Goal: Information Seeking & Learning: Learn about a topic

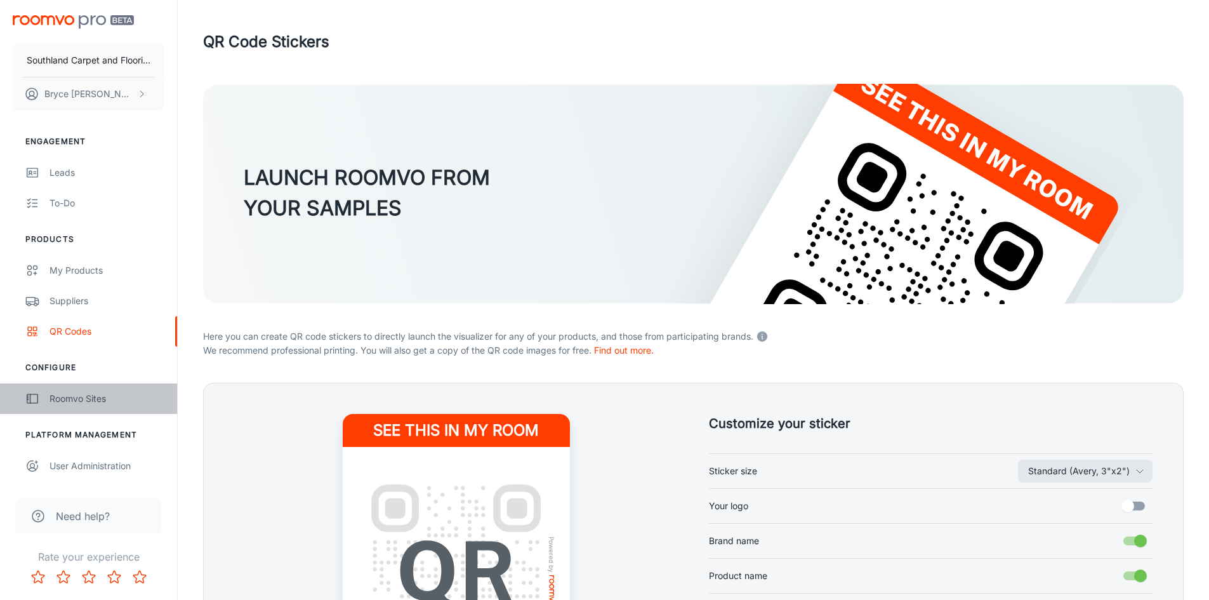
click at [122, 392] on div "Roomvo Sites" at bounding box center [107, 399] width 115 height 14
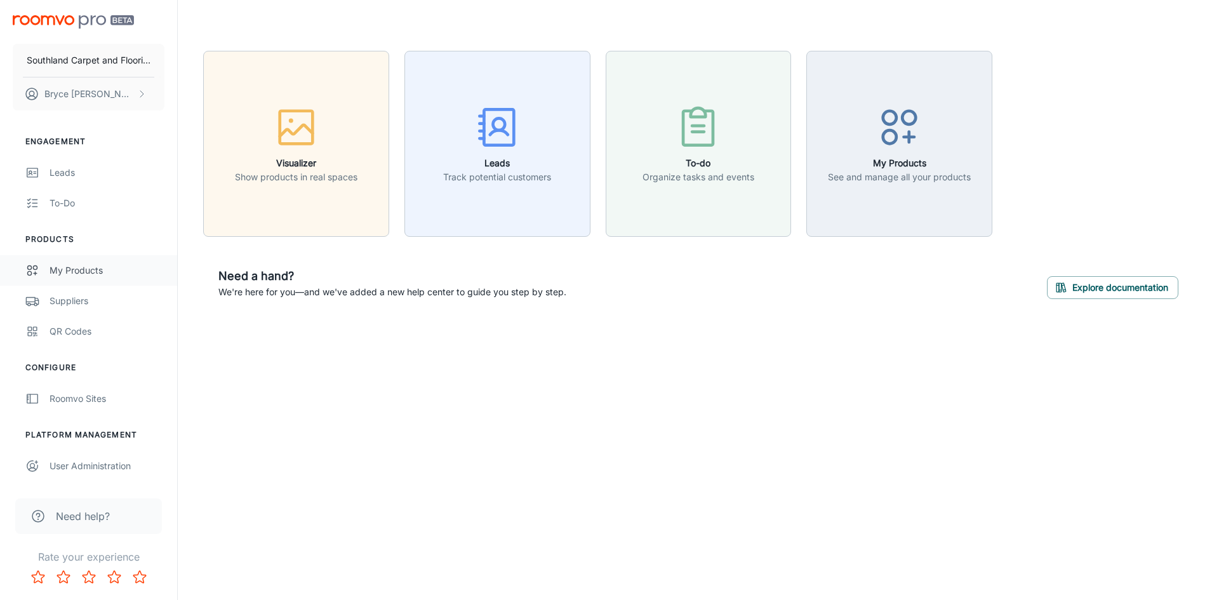
click at [76, 278] on link "My Products" at bounding box center [88, 270] width 177 height 30
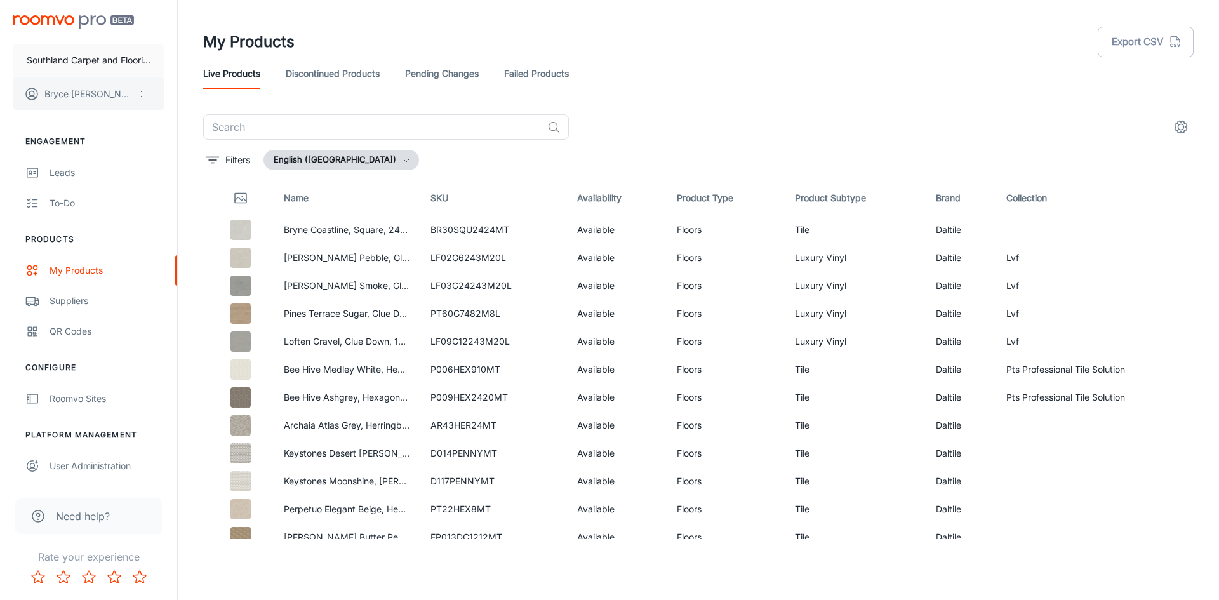
click at [134, 95] on button "[PERSON_NAME]" at bounding box center [89, 93] width 152 height 33
click at [163, 95] on div at bounding box center [609, 300] width 1219 height 600
click at [153, 97] on button "[PERSON_NAME]" at bounding box center [89, 93] width 152 height 33
click at [196, 98] on li "User Profile" at bounding box center [198, 94] width 68 height 22
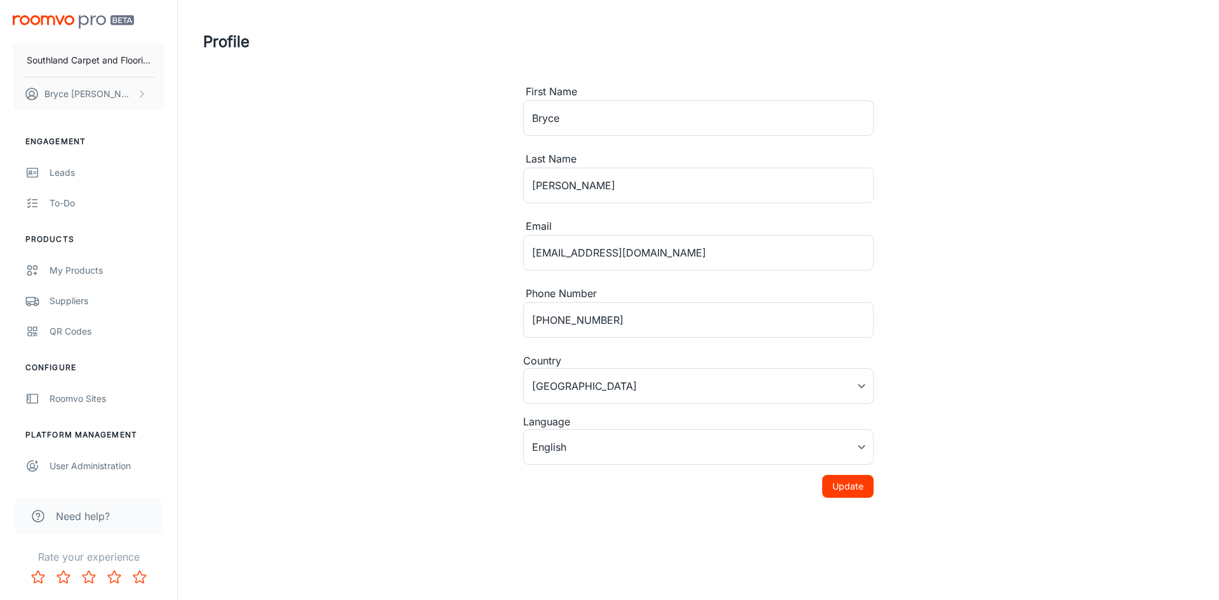
click at [57, 29] on div "Southland Carpet and Flooring Inc [PERSON_NAME]" at bounding box center [88, 60] width 177 height 121
click at [54, 20] on img "scrollable content" at bounding box center [73, 21] width 121 height 13
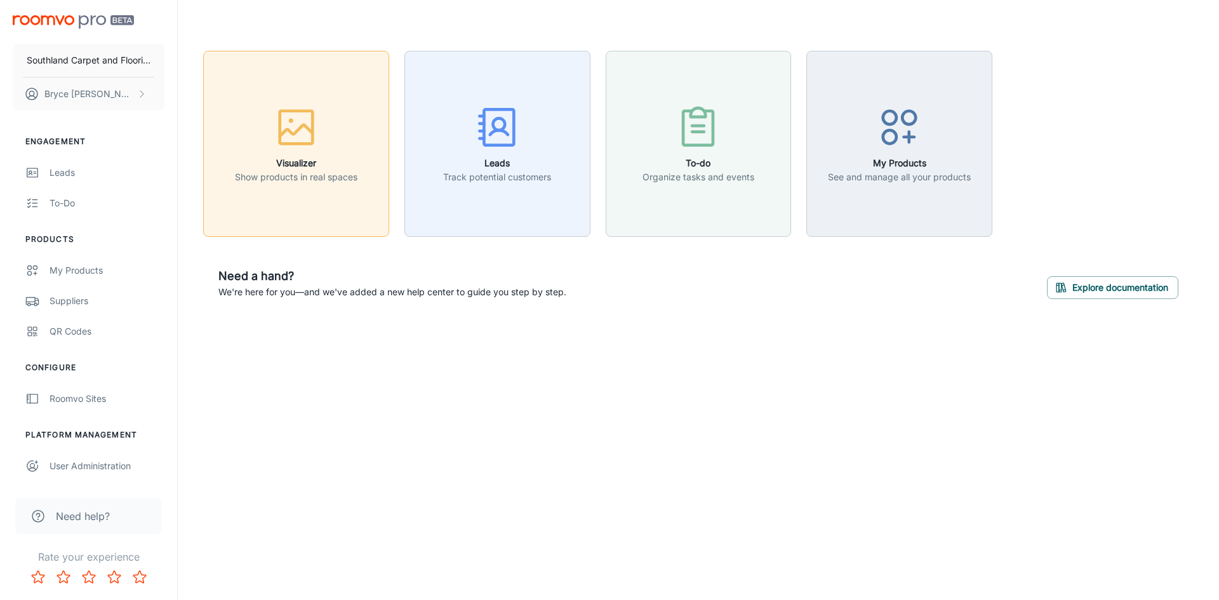
click at [354, 157] on h6 "Visualizer" at bounding box center [296, 163] width 122 height 14
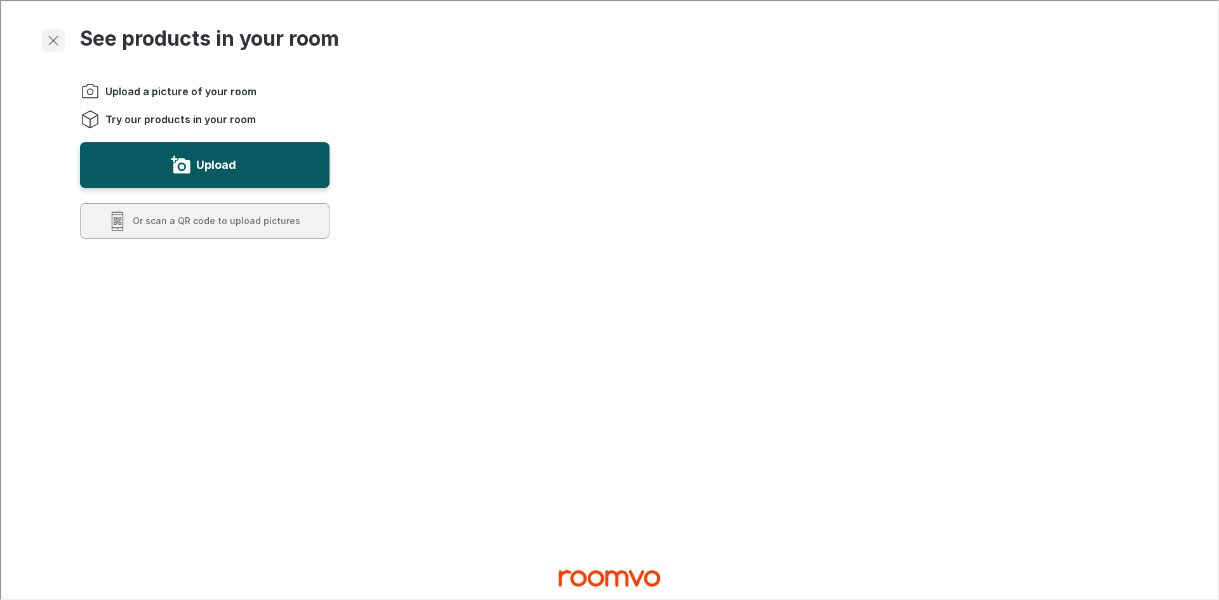
click at [60, 47] on button "Exit visualizer" at bounding box center [52, 39] width 23 height 23
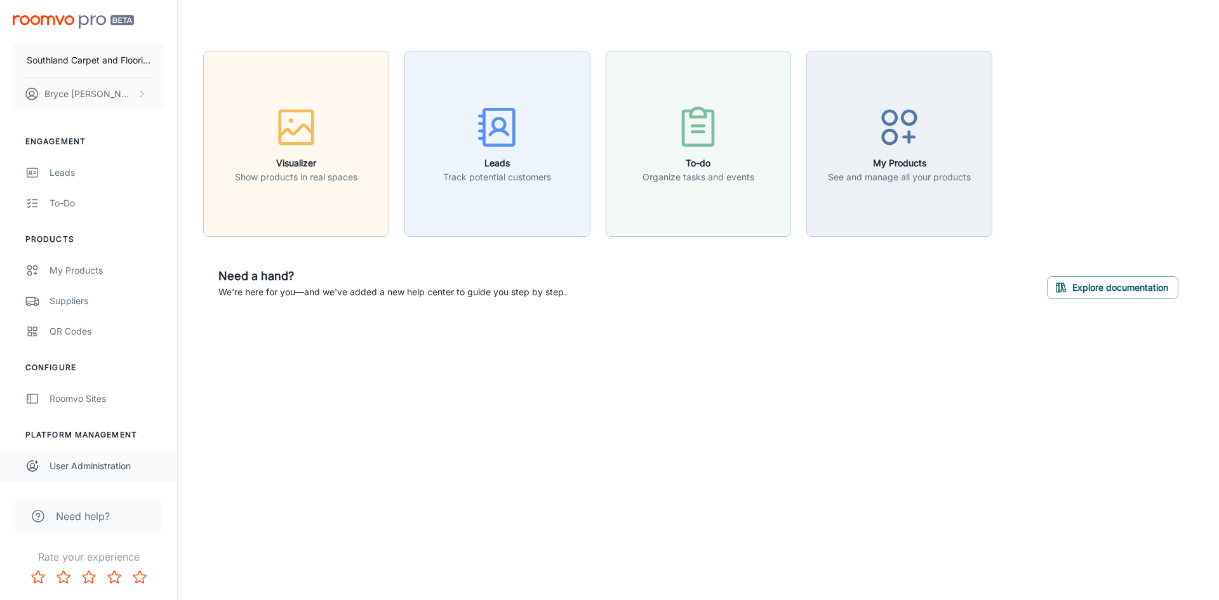
click at [80, 466] on div "User Administration" at bounding box center [107, 466] width 115 height 14
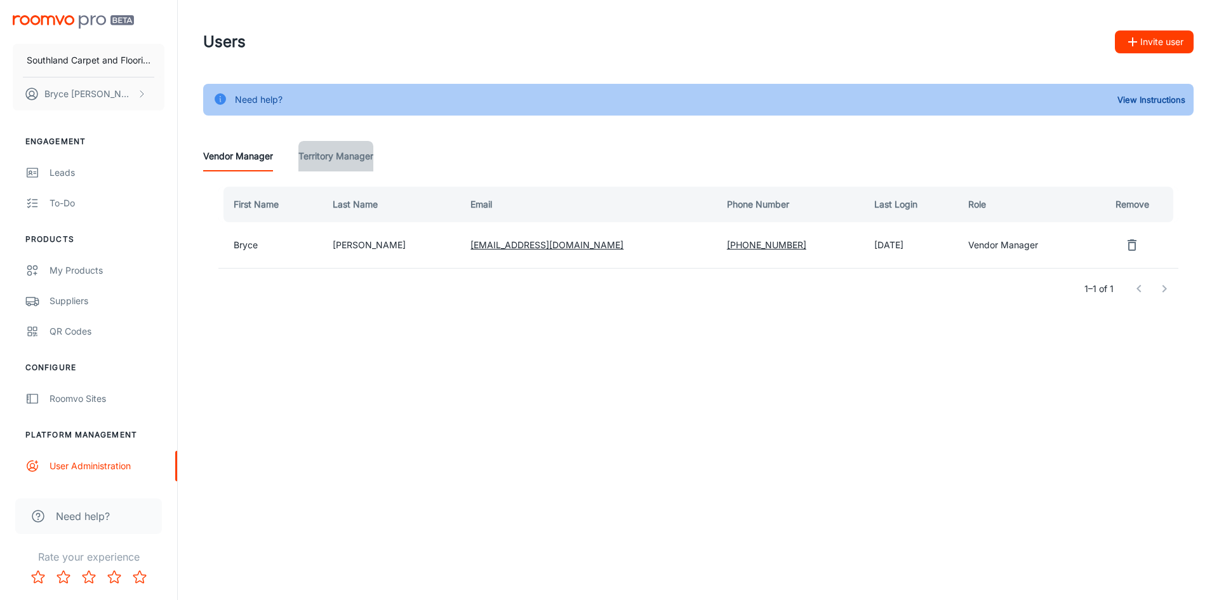
click at [332, 155] on Manager "Territory Manager" at bounding box center [335, 156] width 75 height 30
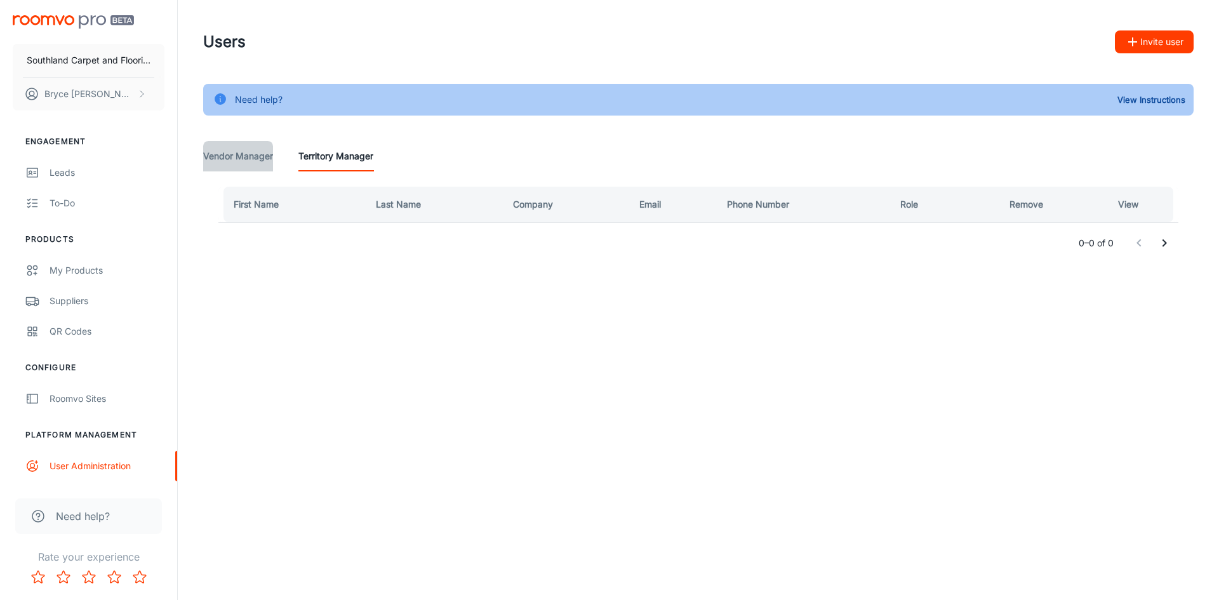
click at [246, 160] on Manager "Vendor Manager" at bounding box center [238, 156] width 70 height 30
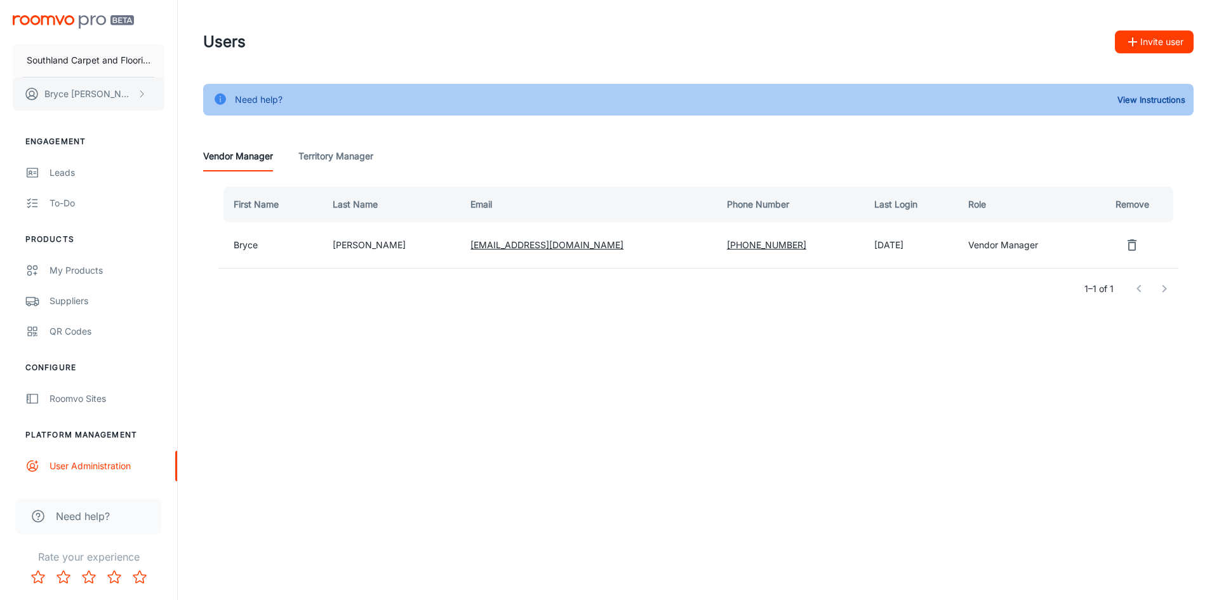
click at [110, 107] on button "[PERSON_NAME]" at bounding box center [89, 93] width 152 height 33
click at [93, 100] on div at bounding box center [609, 300] width 1219 height 600
click at [74, 276] on div "My Products" at bounding box center [107, 270] width 115 height 14
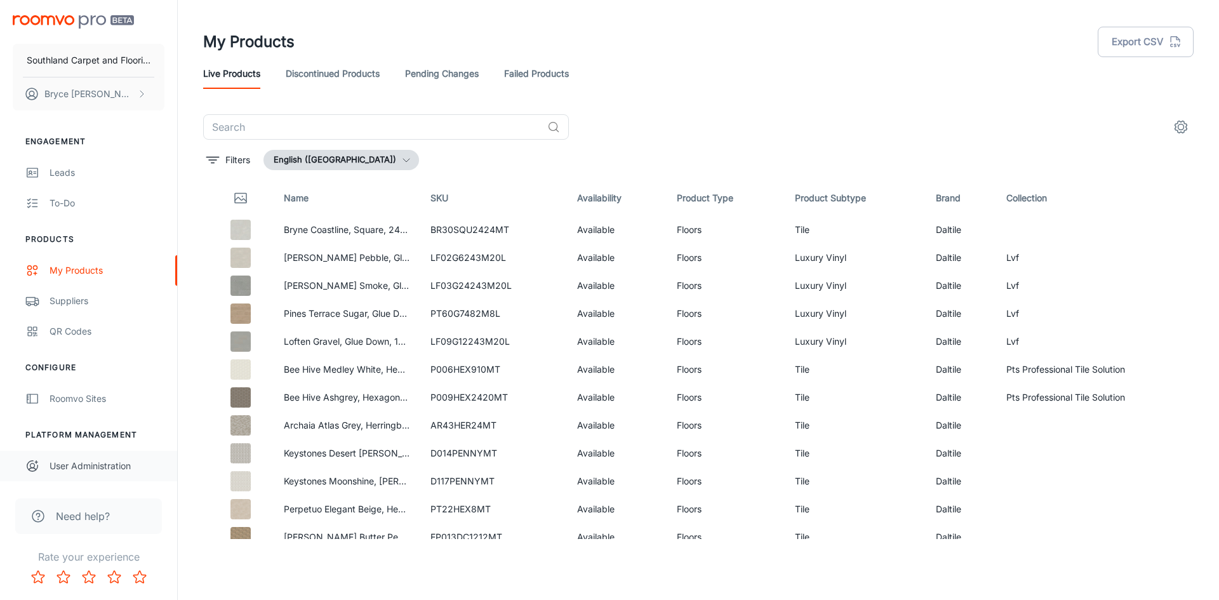
click at [91, 479] on link "User Administration" at bounding box center [88, 466] width 177 height 30
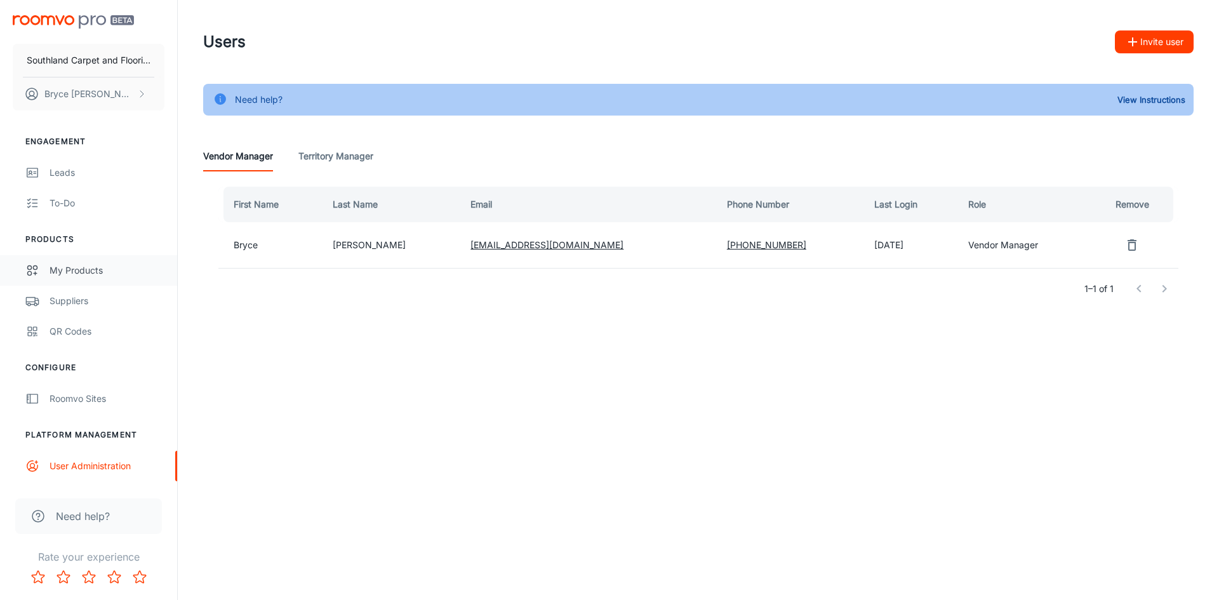
click at [100, 275] on div "My Products" at bounding box center [107, 270] width 115 height 14
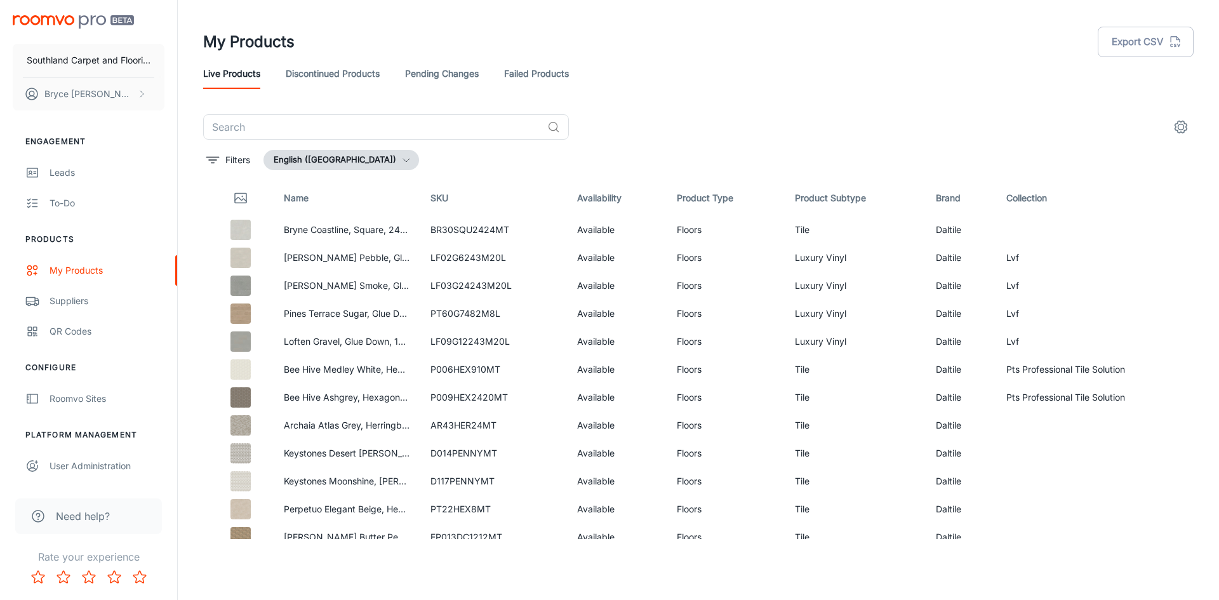
drag, startPoint x: 1118, startPoint y: 48, endPoint x: 878, endPoint y: 76, distance: 241.5
click at [878, 76] on header "My Products Export CSV Live Products Discontinued Products Pending Changes Fail…" at bounding box center [698, 57] width 1021 height 114
click at [1158, 30] on button "Export CSV" at bounding box center [1145, 42] width 96 height 30
click at [210, 228] on td at bounding box center [238, 230] width 70 height 28
click at [1183, 116] on button "settings" at bounding box center [1180, 126] width 25 height 25
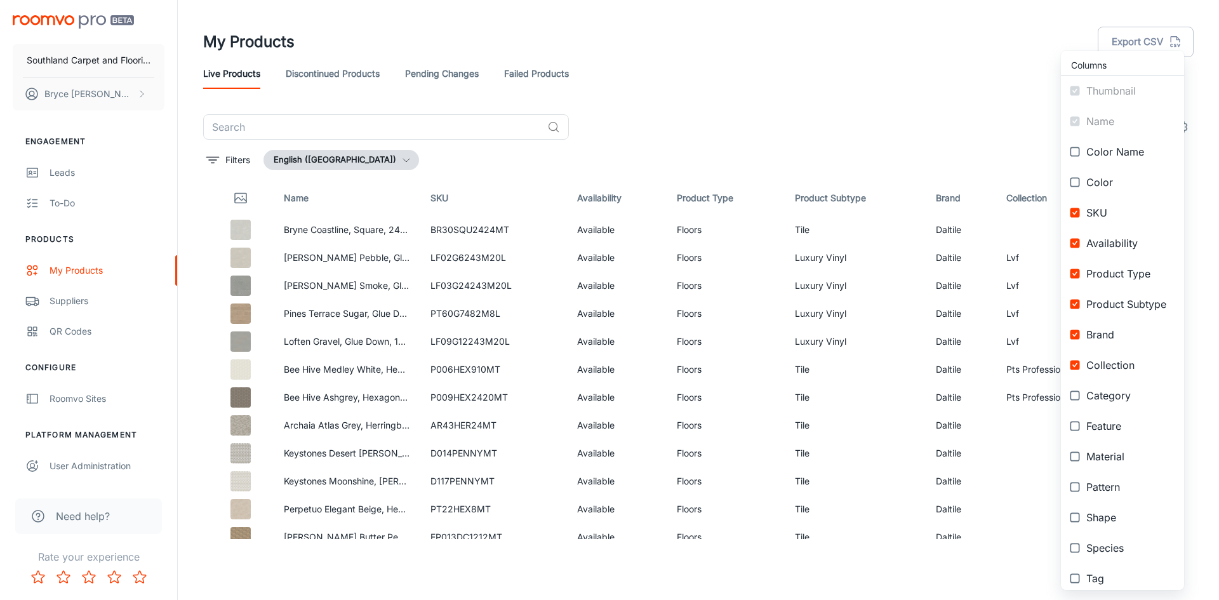
click at [1179, 126] on ul "Columns Thumbnail Name Color Name Color SKU Availability Product Type Product S…" at bounding box center [1122, 370] width 123 height 639
click at [872, 129] on div at bounding box center [609, 300] width 1219 height 600
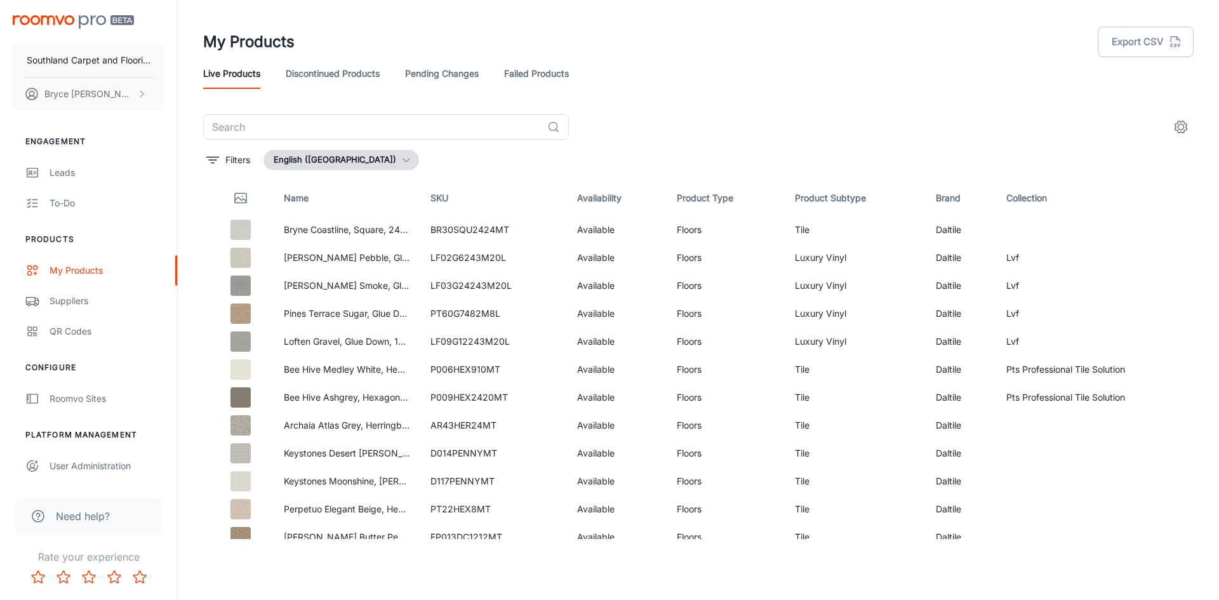
click at [1182, 127] on icon "settings" at bounding box center [1180, 126] width 15 height 15
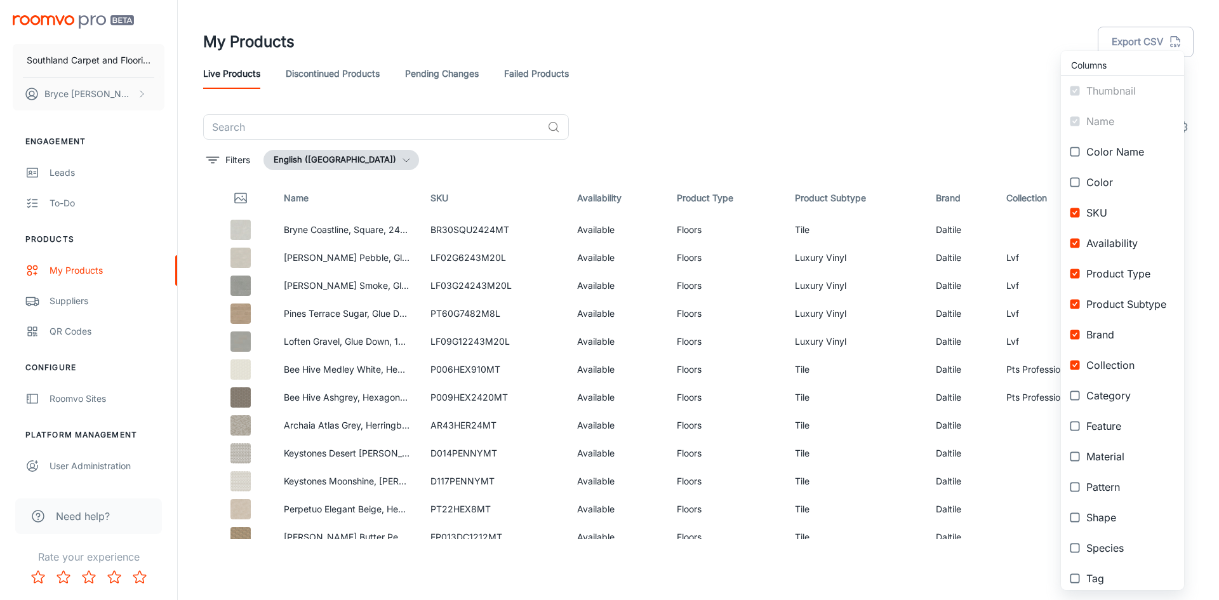
click at [814, 65] on div at bounding box center [609, 300] width 1219 height 600
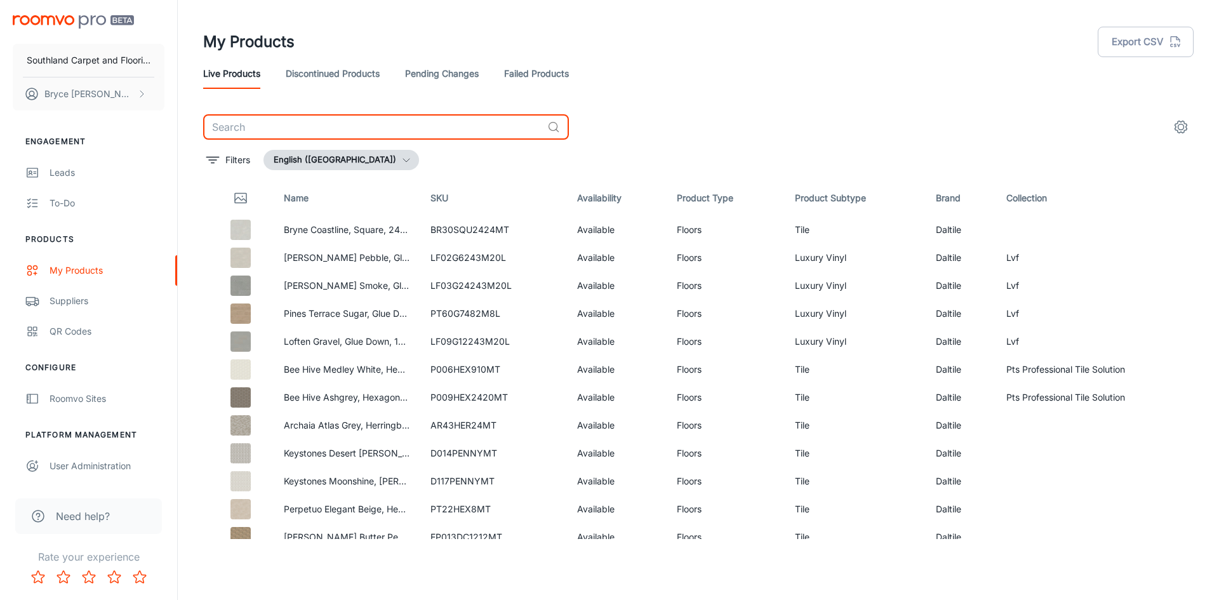
click at [399, 121] on input "text" at bounding box center [372, 126] width 339 height 25
click at [387, 229] on p "Bryne Coastline, Square, 24X24, Matte" at bounding box center [347, 230] width 126 height 14
click at [213, 227] on td at bounding box center [238, 230] width 70 height 28
click at [687, 231] on td "Floors" at bounding box center [725, 230] width 118 height 28
click at [887, 232] on td "Tile" at bounding box center [854, 230] width 141 height 28
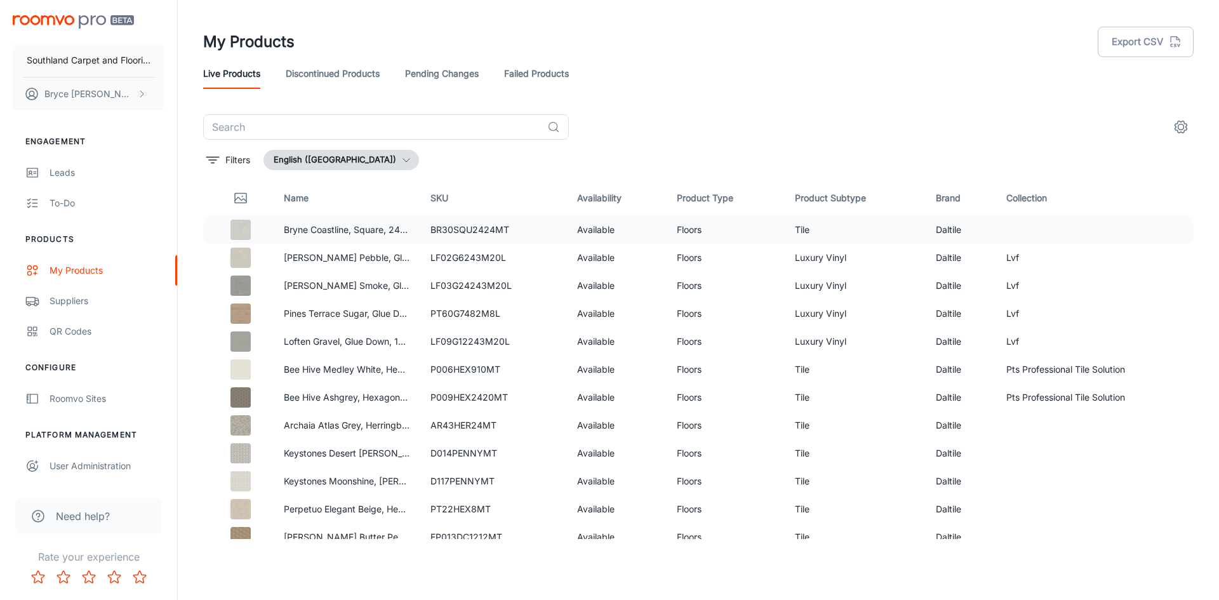
click at [1015, 229] on td at bounding box center [1069, 230] width 147 height 28
click at [1070, 231] on td at bounding box center [1069, 230] width 147 height 28
click at [1099, 235] on td at bounding box center [1069, 230] width 147 height 28
drag, startPoint x: 1124, startPoint y: 240, endPoint x: 1131, endPoint y: 241, distance: 7.0
click at [1125, 240] on td at bounding box center [1069, 230] width 147 height 28
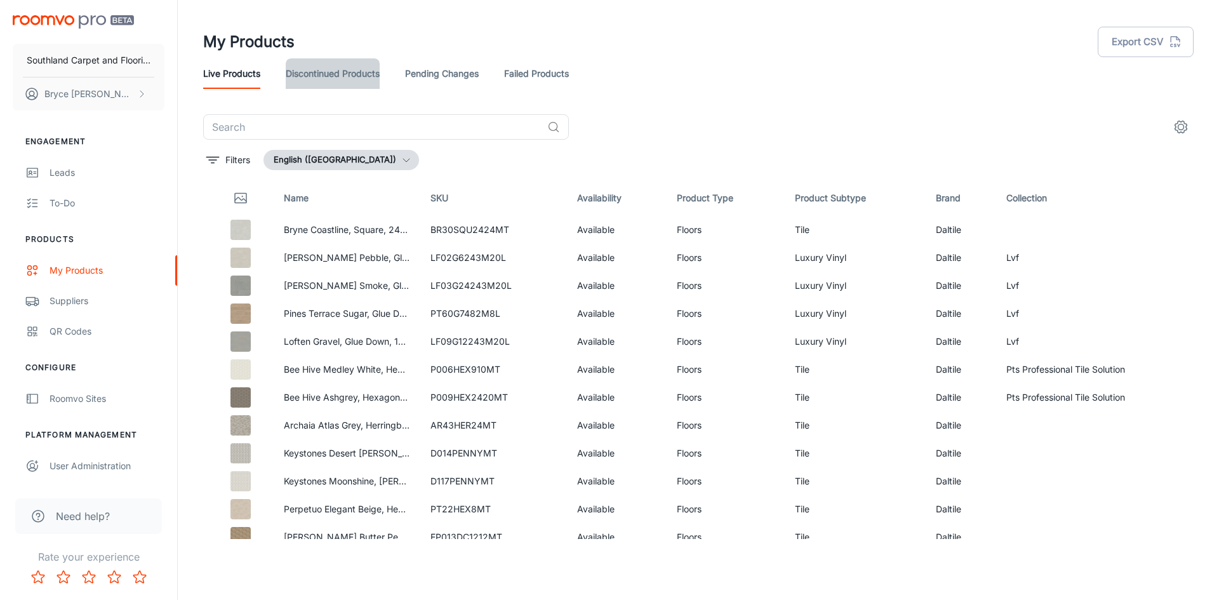
click at [324, 83] on link "Discontinued Products" at bounding box center [333, 73] width 94 height 30
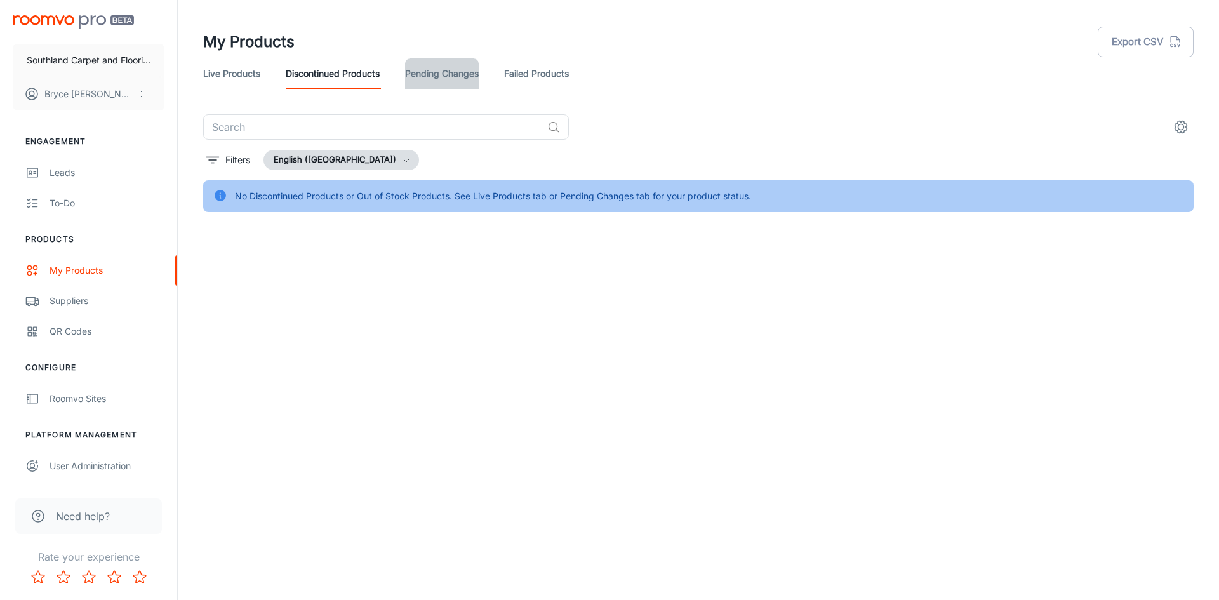
click at [421, 80] on link "Pending Changes" at bounding box center [442, 73] width 74 height 30
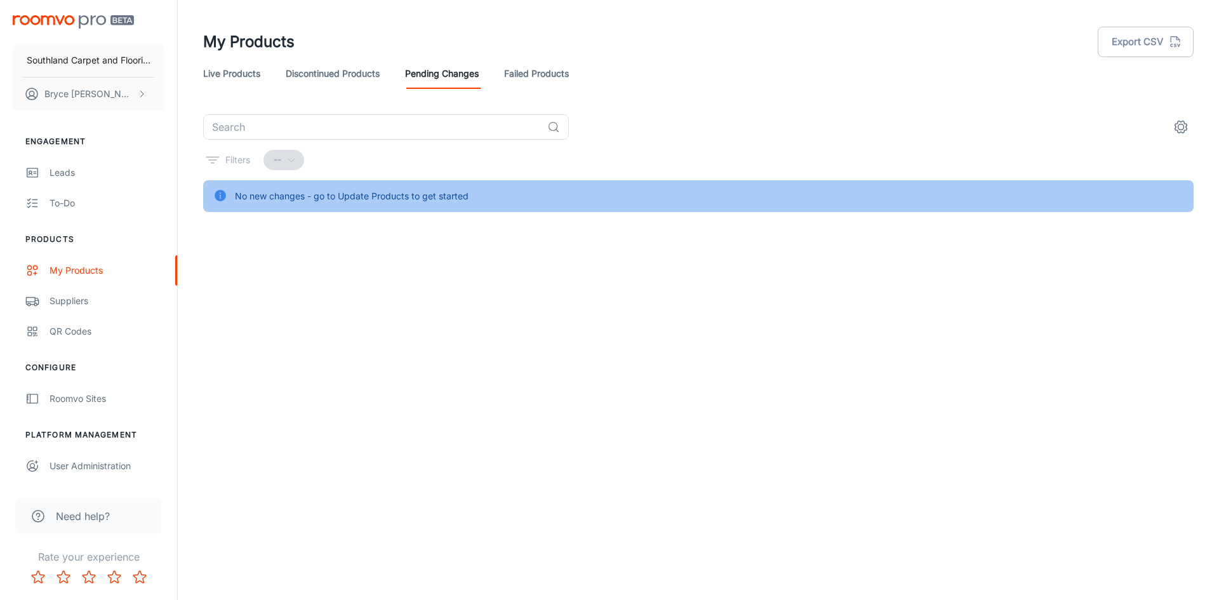
click at [525, 76] on link "Failed Products" at bounding box center [536, 73] width 65 height 30
click at [241, 74] on link "Live Products" at bounding box center [231, 73] width 57 height 30
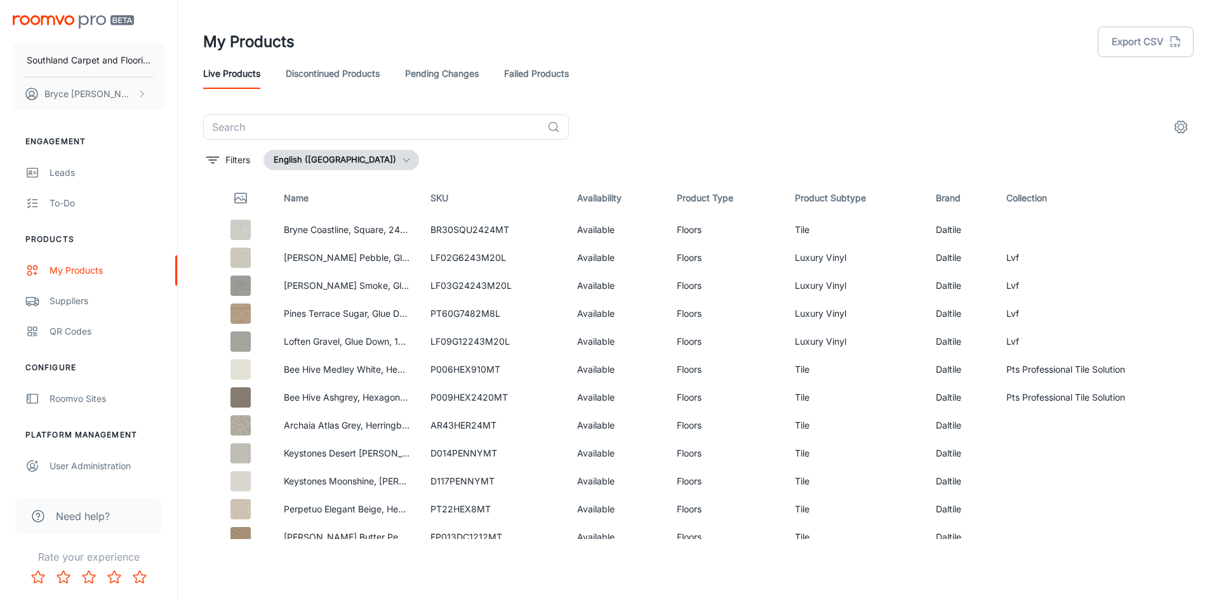
click at [300, 161] on button "English ([GEOGRAPHIC_DATA])" at bounding box center [340, 160] width 155 height 20
click at [347, 191] on li "English ([GEOGRAPHIC_DATA])" at bounding box center [350, 186] width 170 height 23
click at [1172, 128] on button "settings" at bounding box center [1180, 126] width 25 height 25
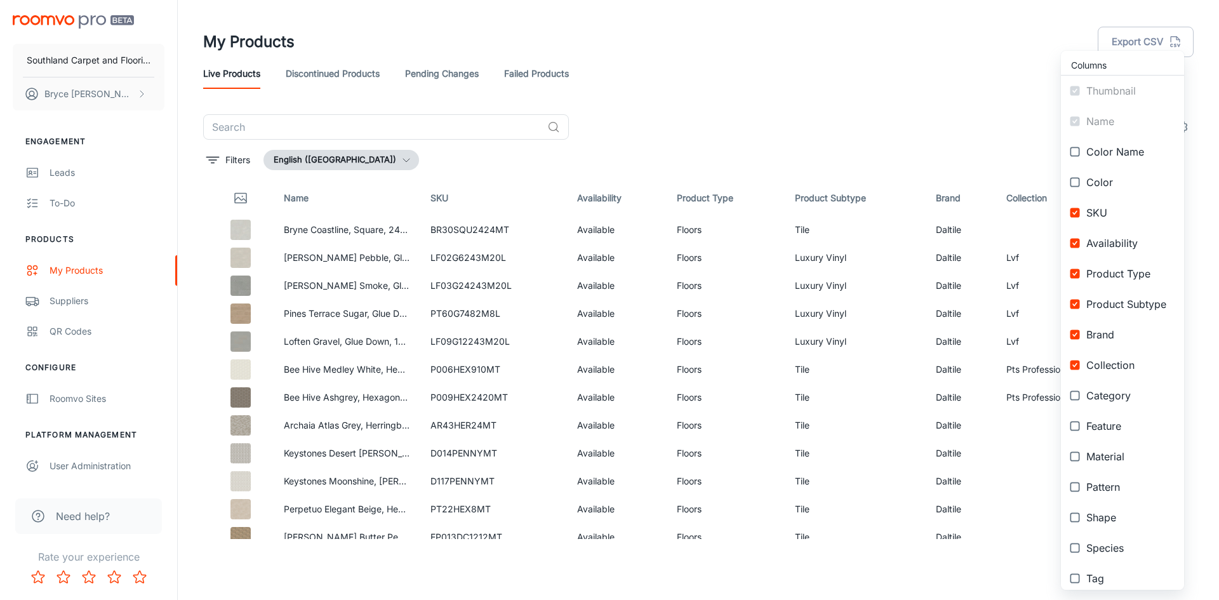
click at [781, 100] on div at bounding box center [609, 300] width 1219 height 600
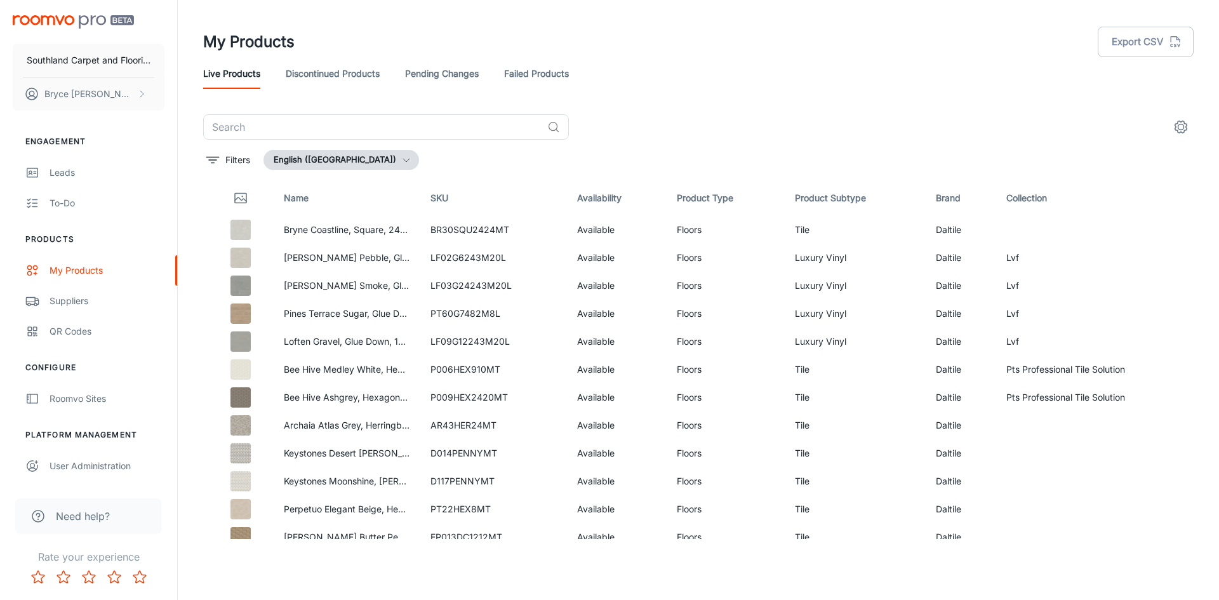
click at [298, 166] on button "English ([GEOGRAPHIC_DATA])" at bounding box center [340, 160] width 155 height 20
click at [167, 135] on div at bounding box center [609, 300] width 1219 height 600
click at [216, 155] on icon "filter" at bounding box center [212, 159] width 15 height 15
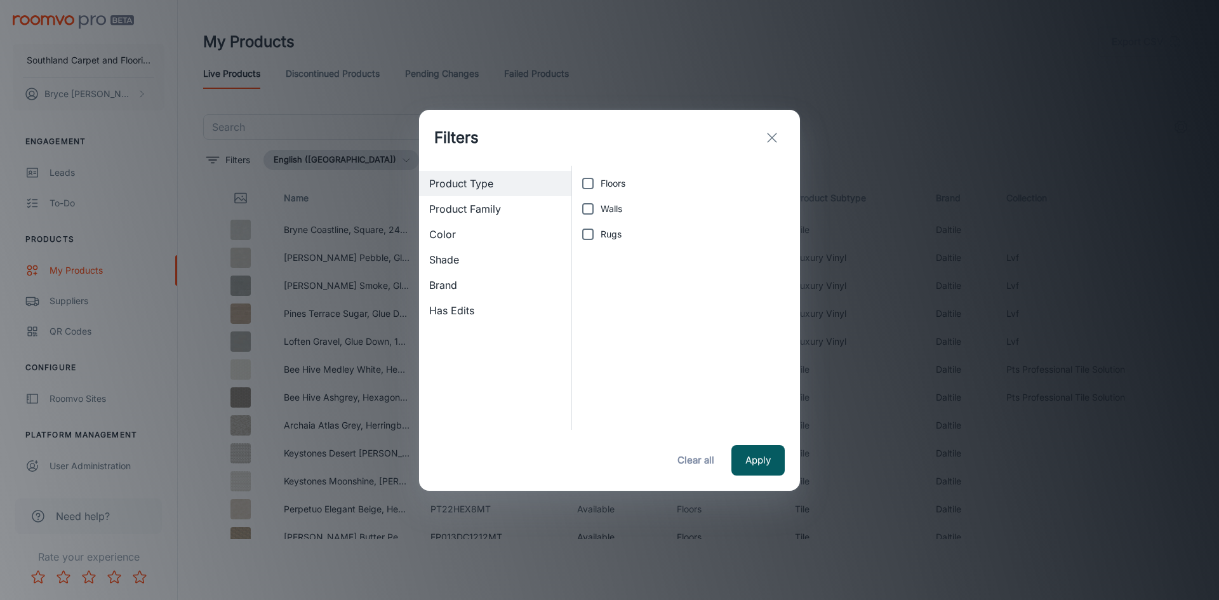
click at [582, 177] on input "Floors" at bounding box center [587, 183] width 25 height 25
checkbox input "true"
click at [753, 470] on button "Apply" at bounding box center [757, 460] width 53 height 30
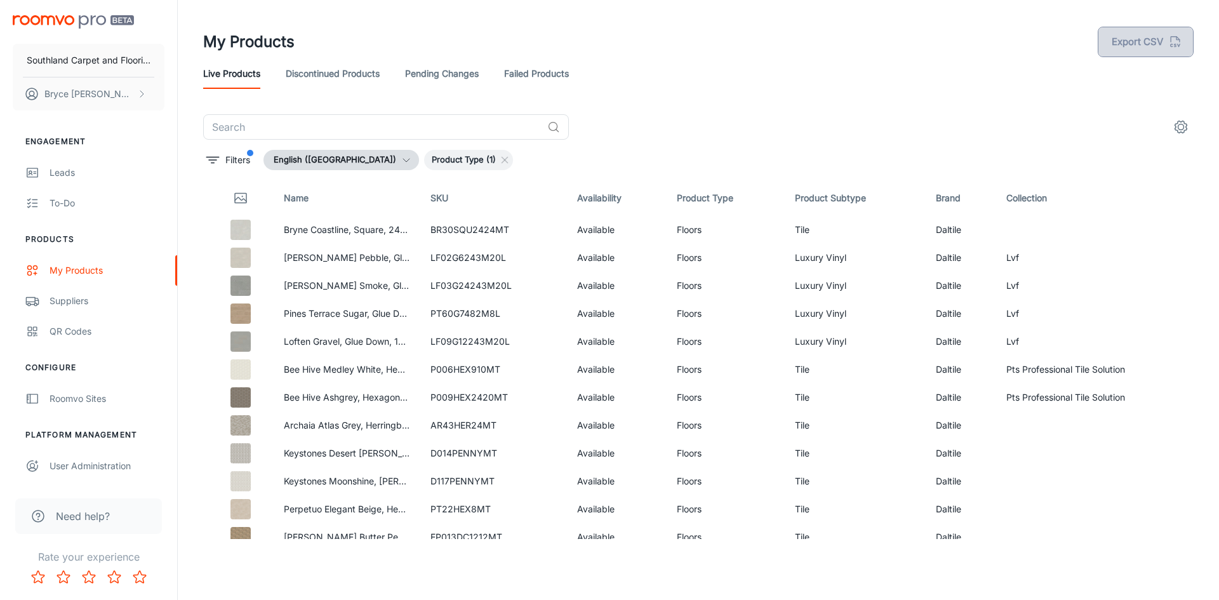
click at [1166, 48] on button "Export CSV" at bounding box center [1145, 42] width 96 height 30
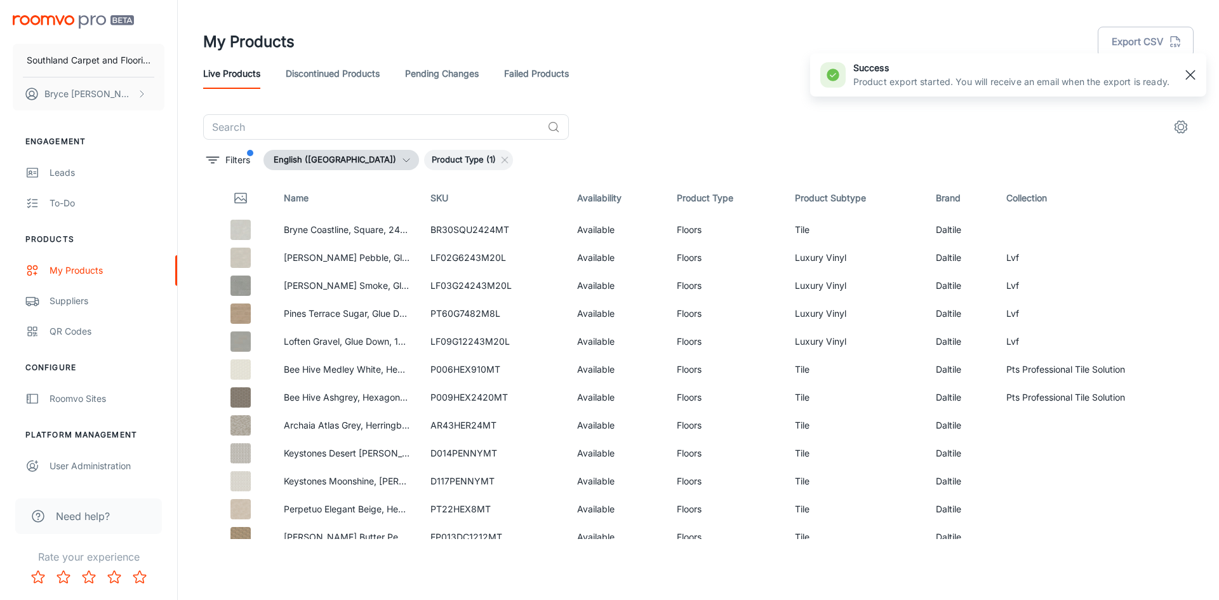
click at [1195, 73] on rect "button" at bounding box center [1189, 74] width 15 height 15
click at [91, 171] on div "Leads" at bounding box center [107, 173] width 115 height 14
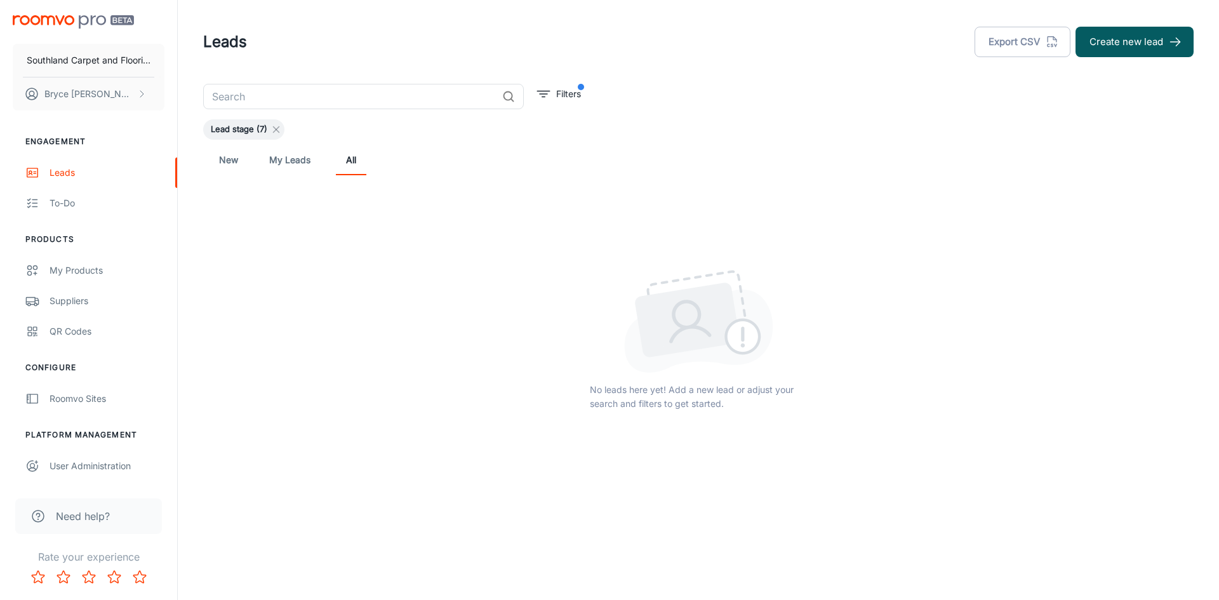
click at [271, 125] on icon at bounding box center [276, 129] width 10 height 10
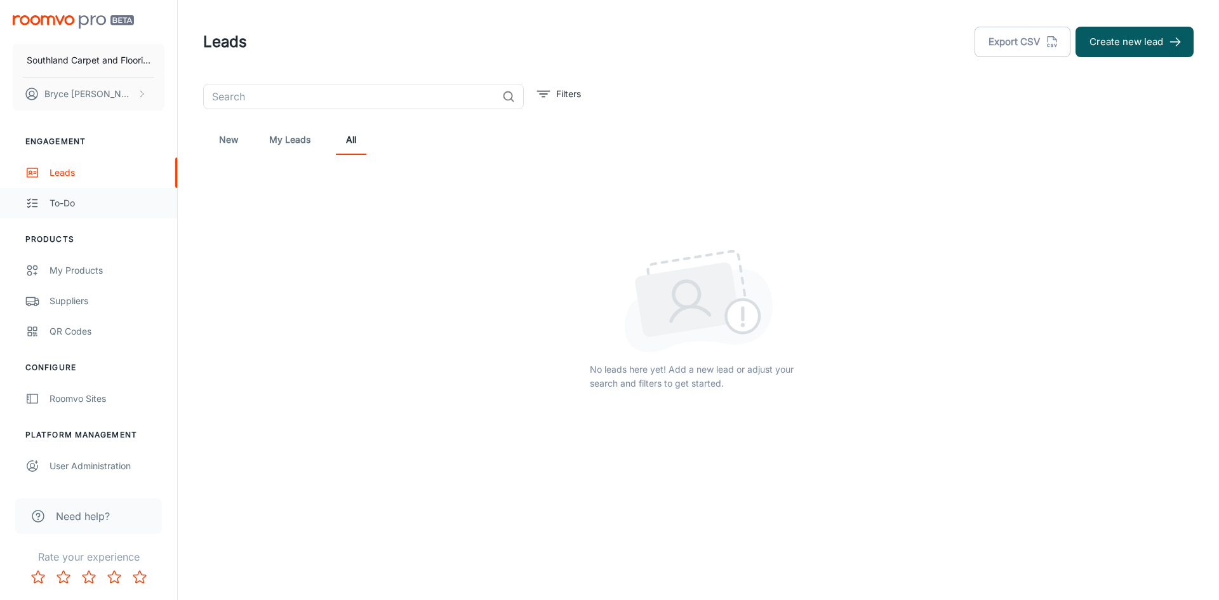
click at [101, 212] on link "To-do" at bounding box center [88, 203] width 177 height 30
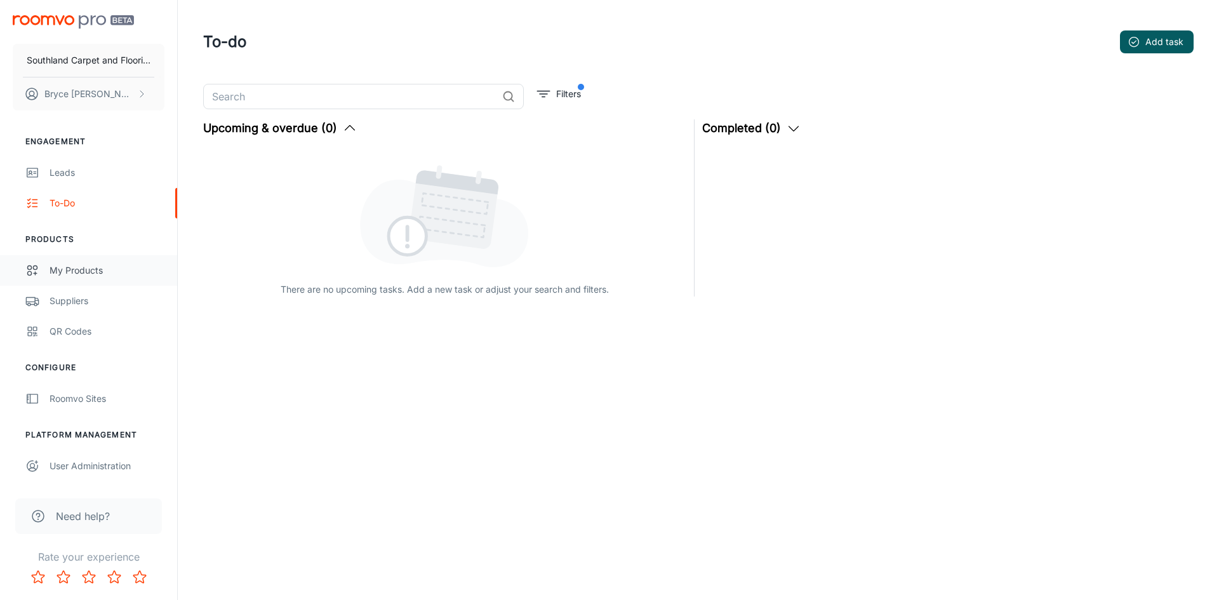
click at [105, 267] on div "My Products" at bounding box center [107, 270] width 115 height 14
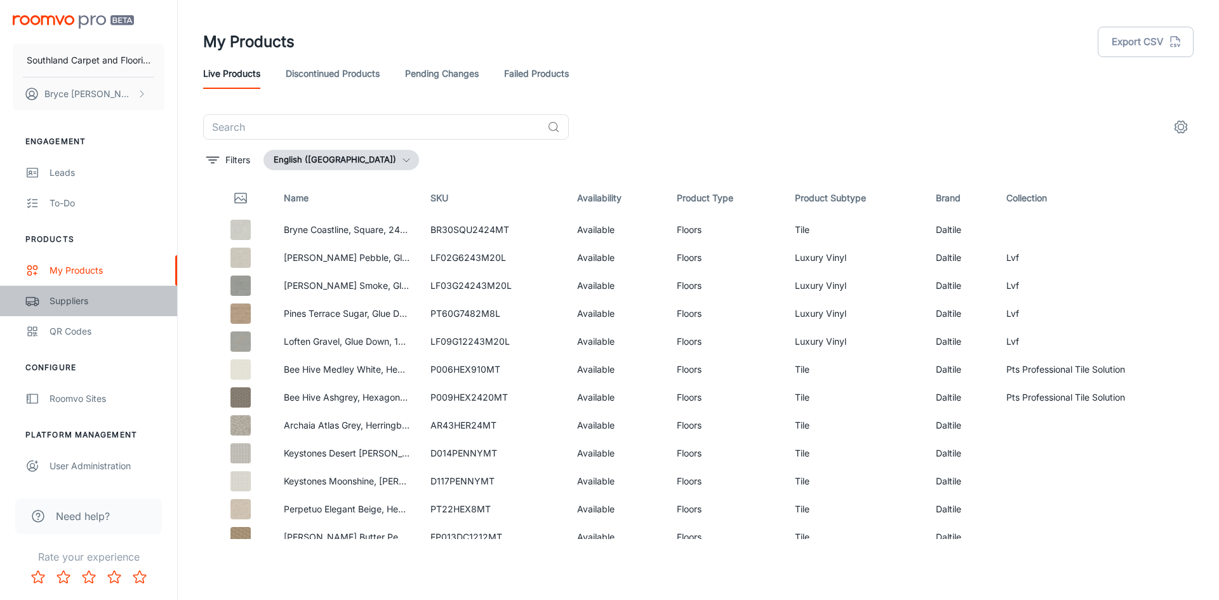
click at [117, 300] on div "Suppliers" at bounding box center [107, 301] width 115 height 14
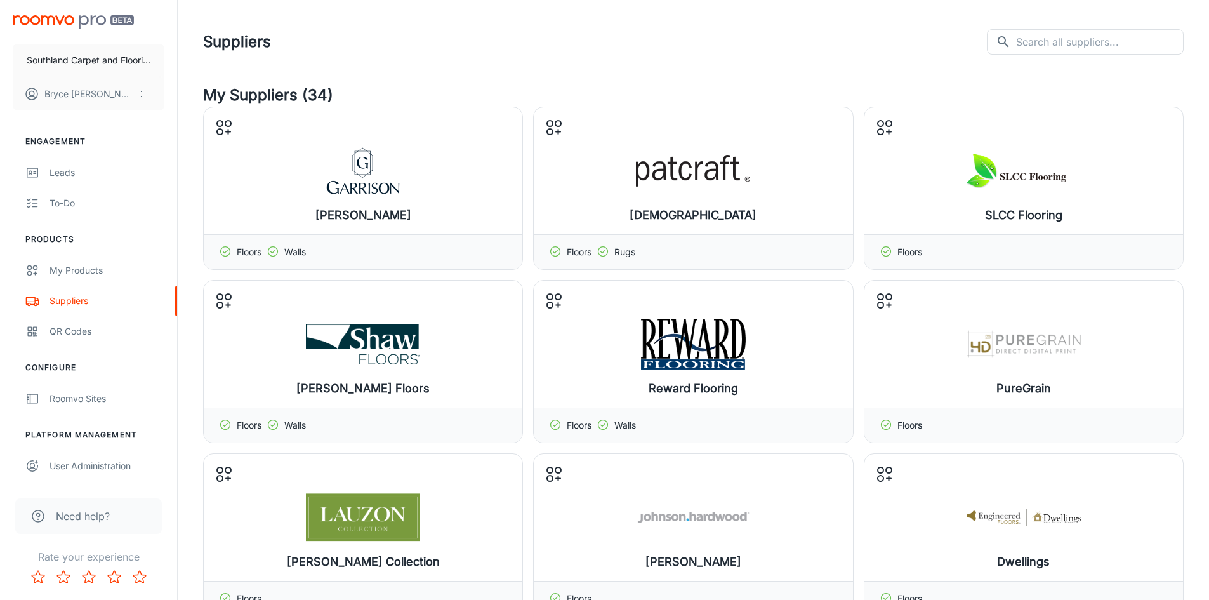
click at [51, 26] on img "scrollable content" at bounding box center [73, 21] width 121 height 13
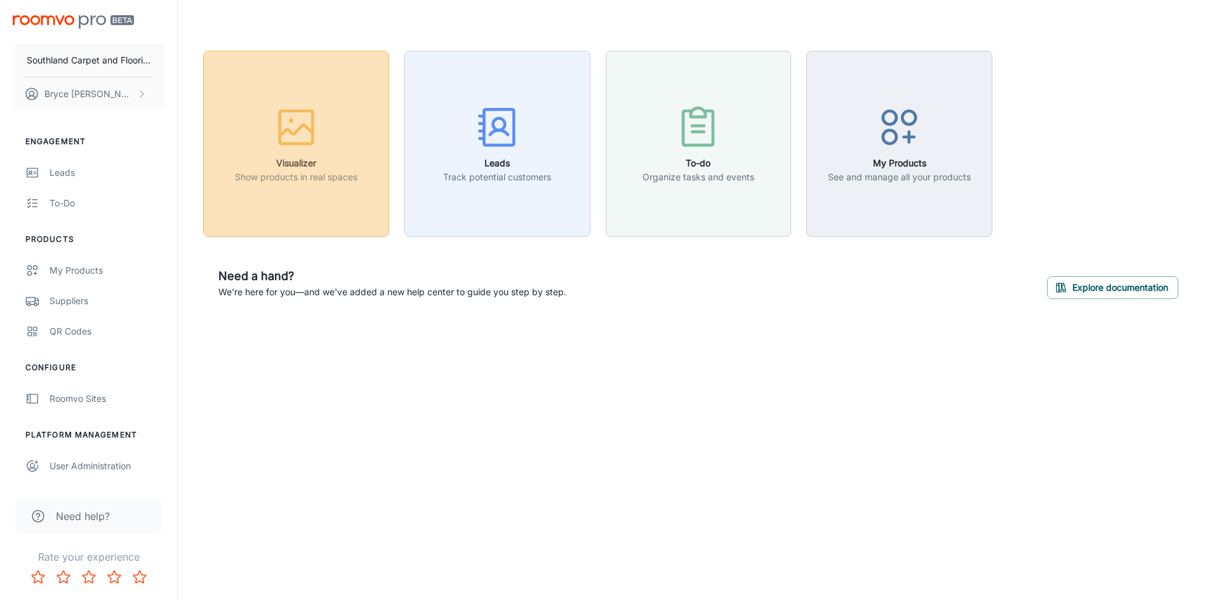
click at [329, 194] on button "Visualizer Show products in real spaces" at bounding box center [296, 144] width 186 height 186
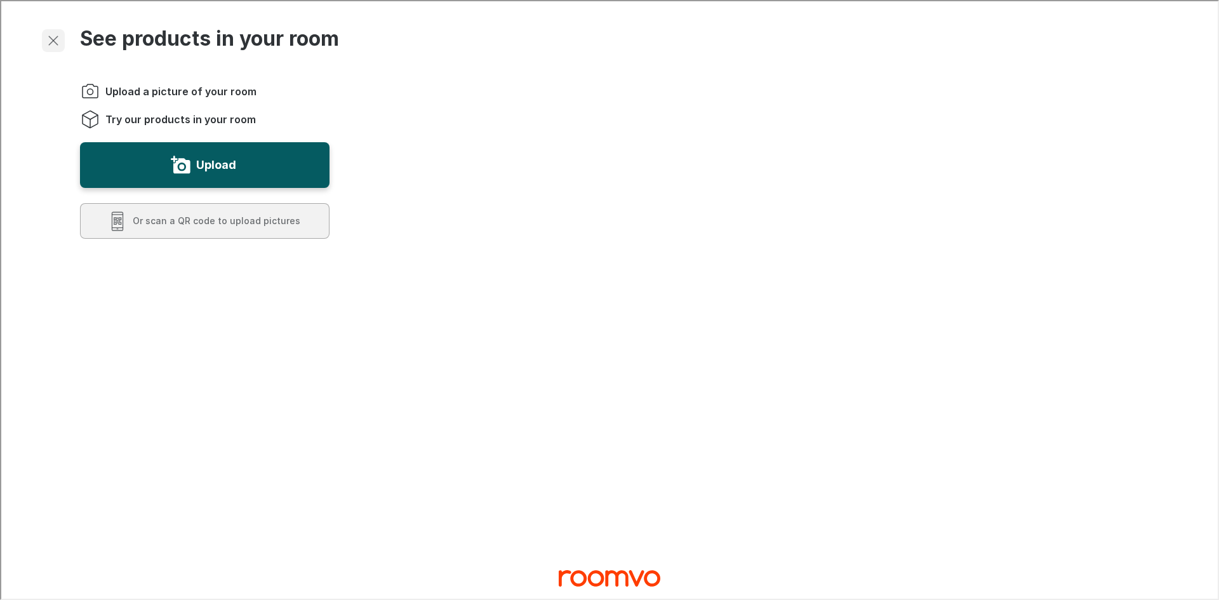
click at [44, 32] on button "Exit visualizer" at bounding box center [52, 39] width 23 height 23
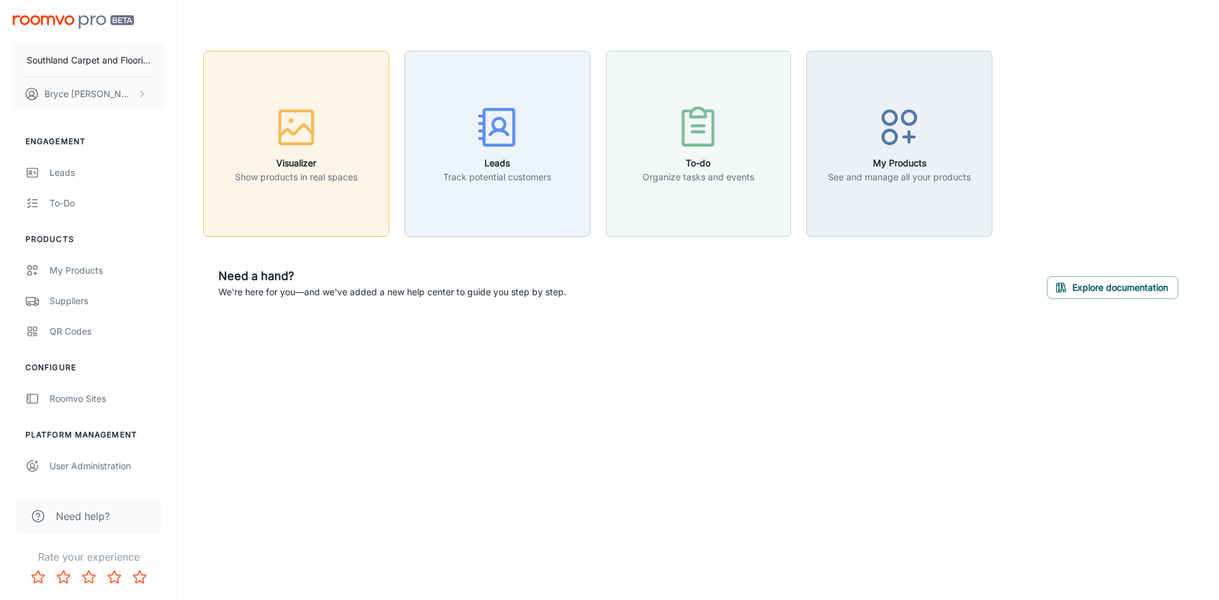
click at [270, 193] on button "Visualizer Show products in real spaces" at bounding box center [296, 144] width 186 height 186
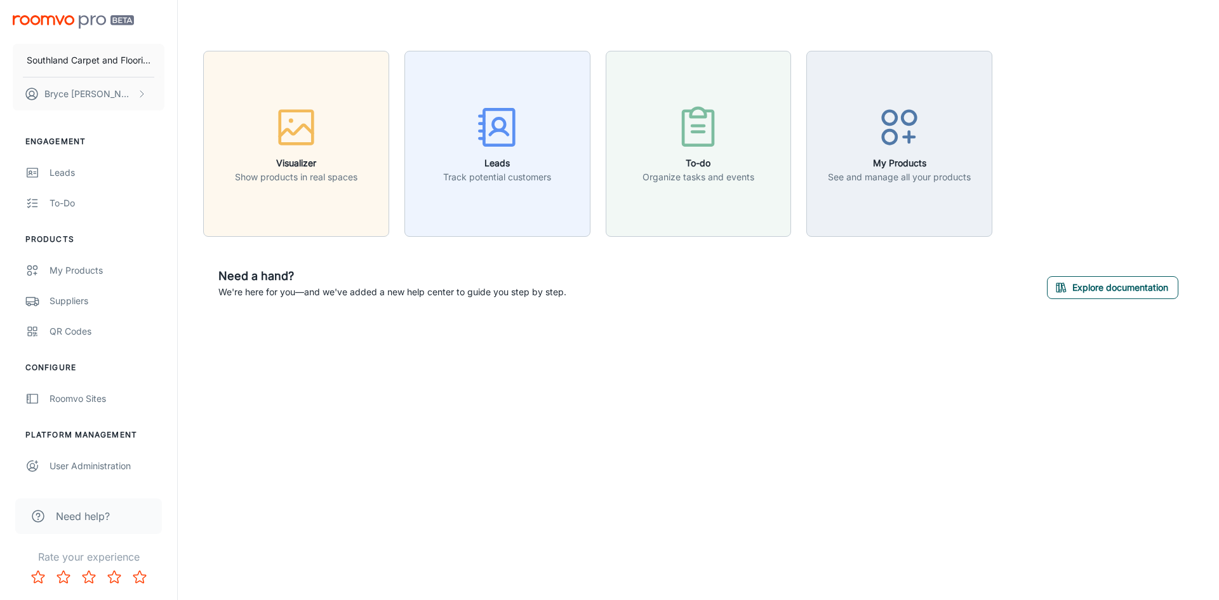
click at [1075, 288] on button "Explore documentation" at bounding box center [1112, 287] width 131 height 23
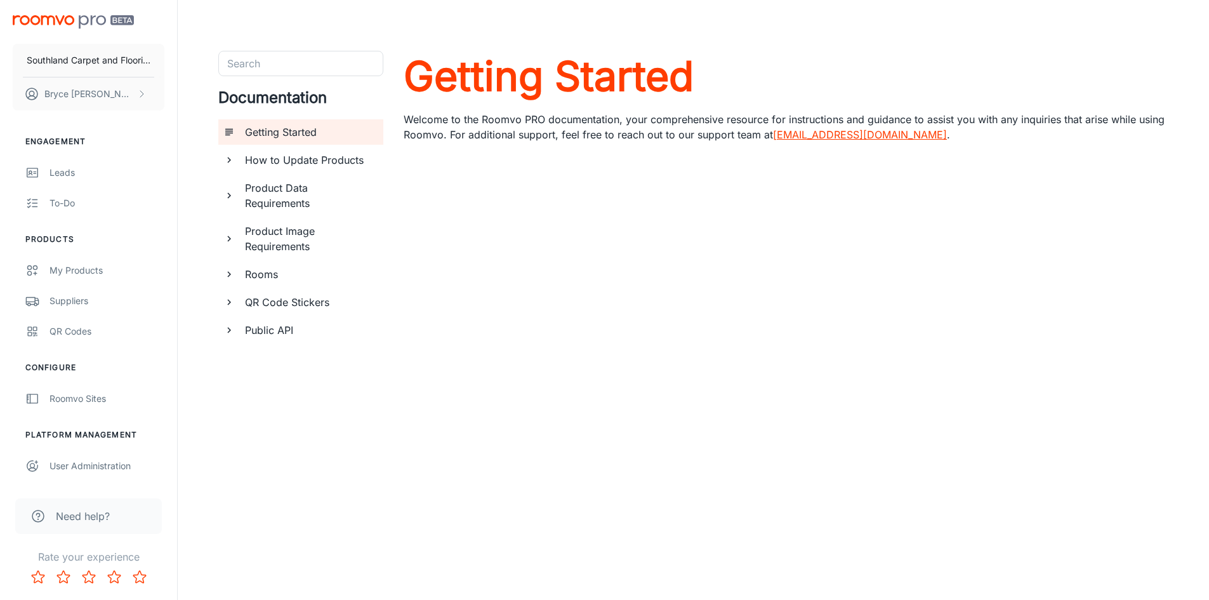
click at [304, 275] on h6 "Rooms" at bounding box center [309, 274] width 128 height 15
click at [305, 294] on h6 "QR Code Stickers" at bounding box center [309, 301] width 128 height 15
click at [304, 333] on h6 "Public API" at bounding box center [309, 329] width 128 height 15
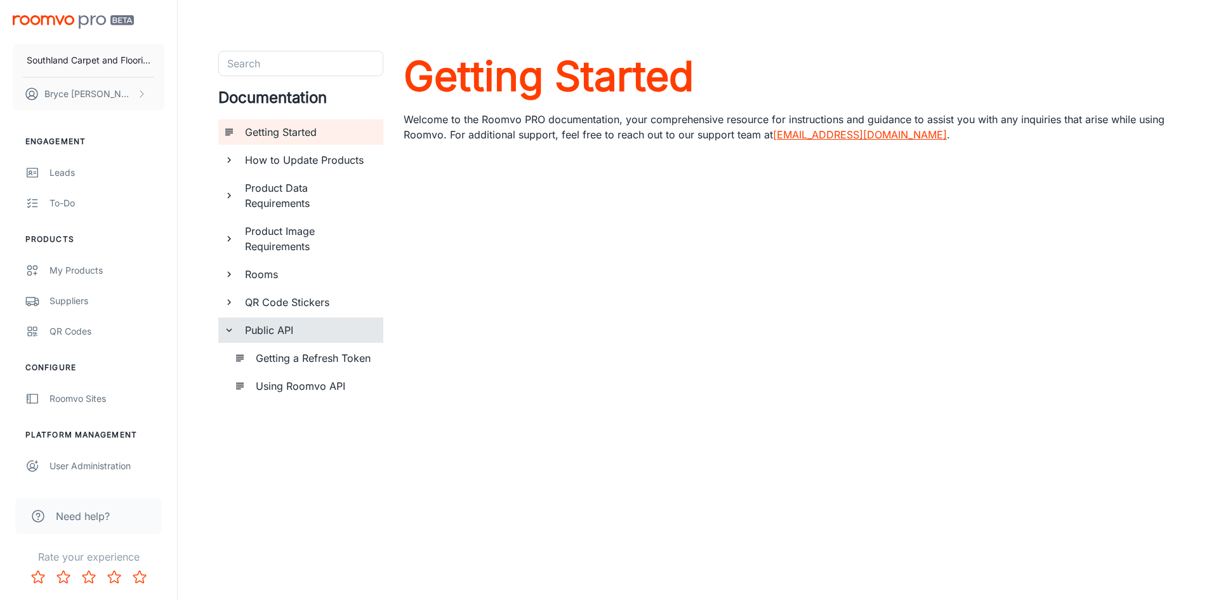
click at [320, 392] on h6 "Using Roomvo API" at bounding box center [314, 385] width 117 height 15
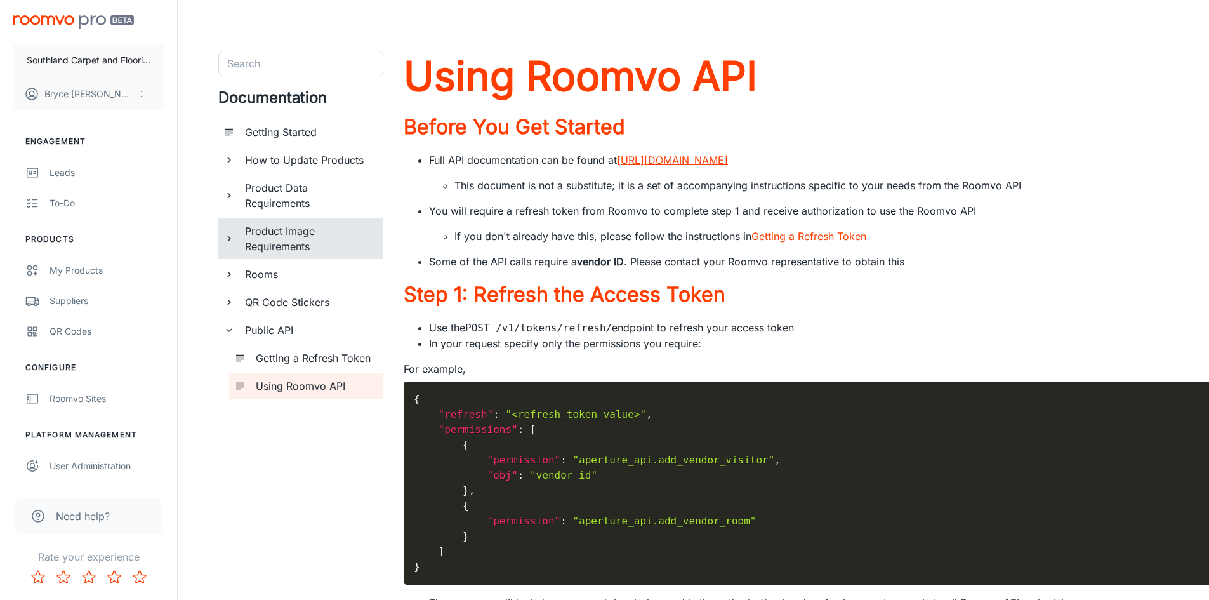
click at [286, 243] on h6 "Product Image Requirements" at bounding box center [309, 238] width 128 height 30
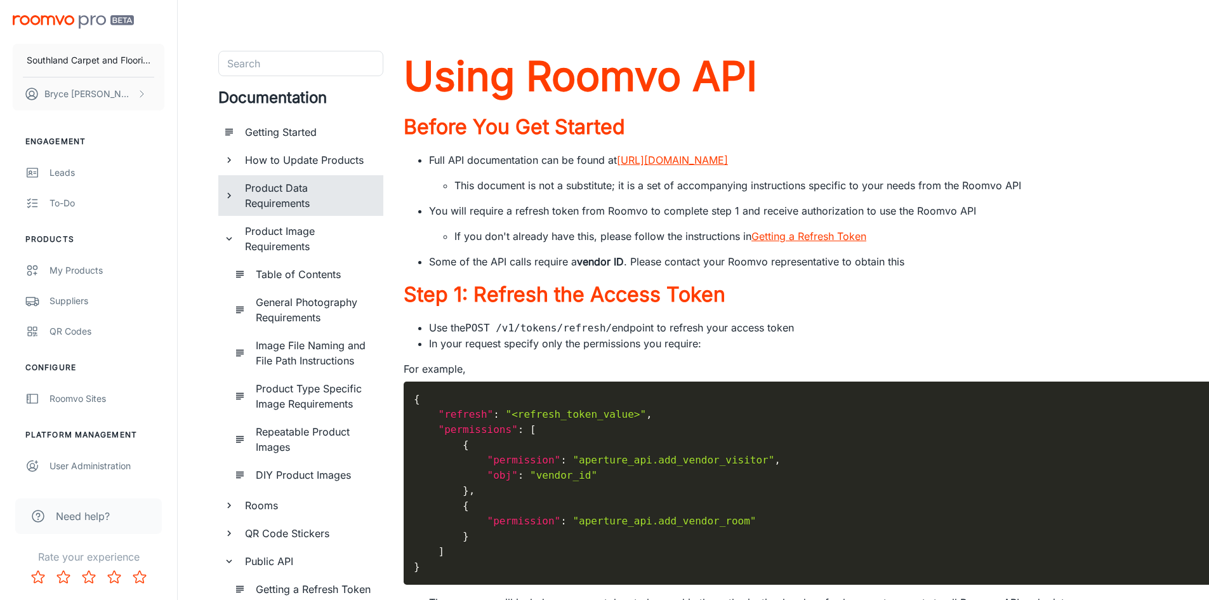
click at [308, 212] on div "Product Data Requirements" at bounding box center [309, 195] width 138 height 41
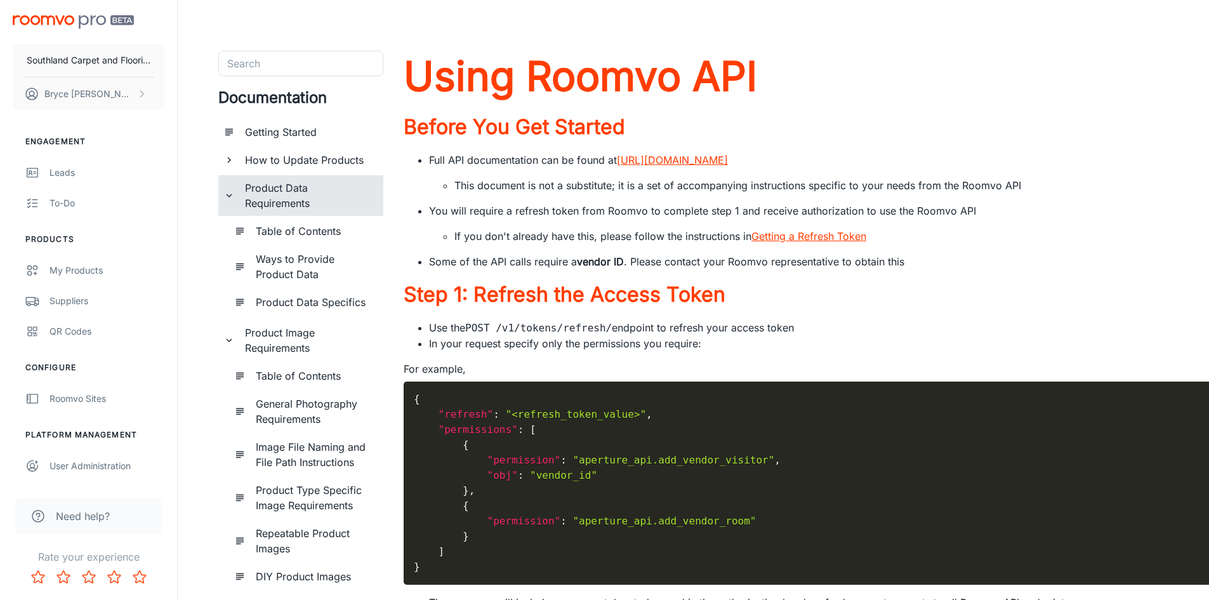
click at [322, 182] on h6 "Product Data Requirements" at bounding box center [309, 195] width 128 height 30
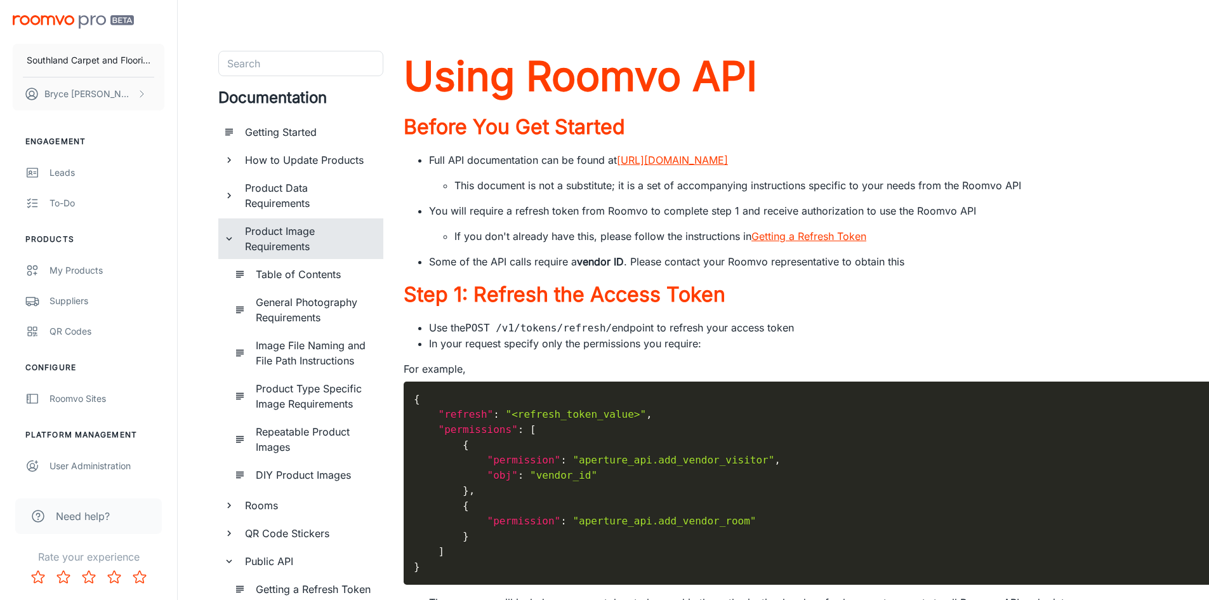
click at [317, 220] on div "Product Image Requirements" at bounding box center [309, 238] width 138 height 41
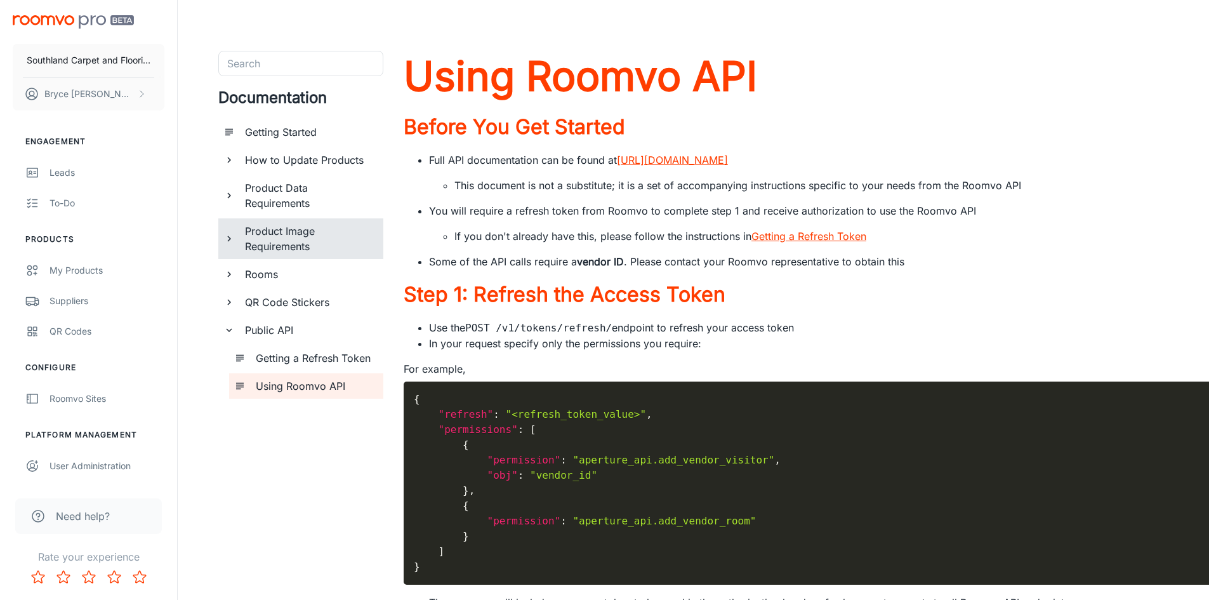
click at [306, 142] on div "Getting Started" at bounding box center [309, 131] width 138 height 25
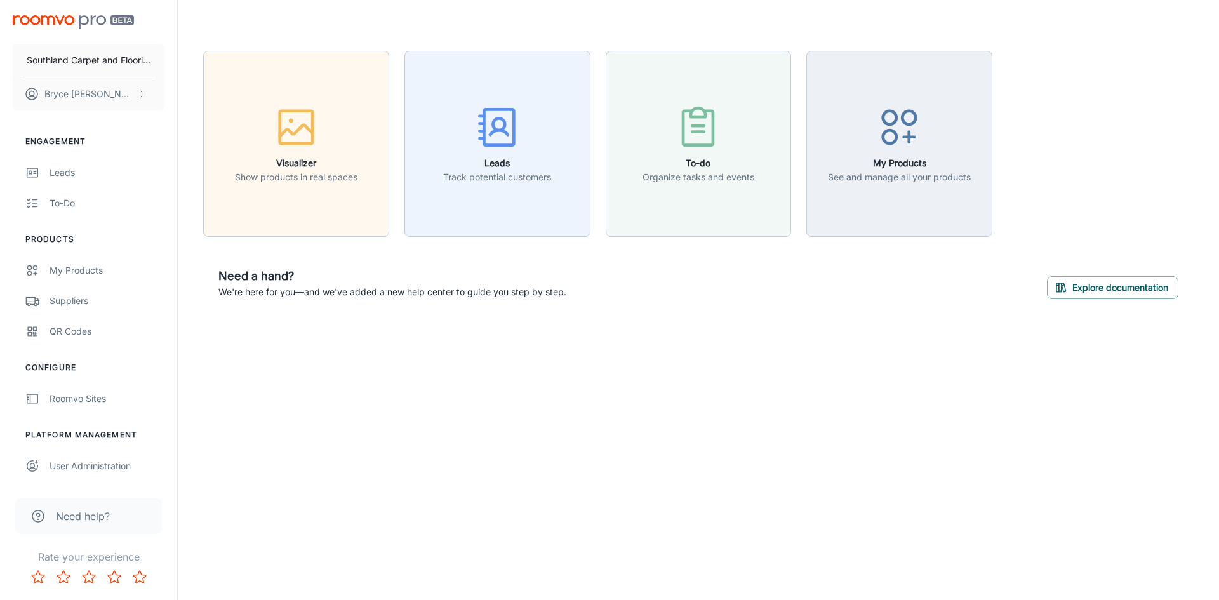
click at [107, 517] on span "Need help?" at bounding box center [83, 515] width 54 height 15
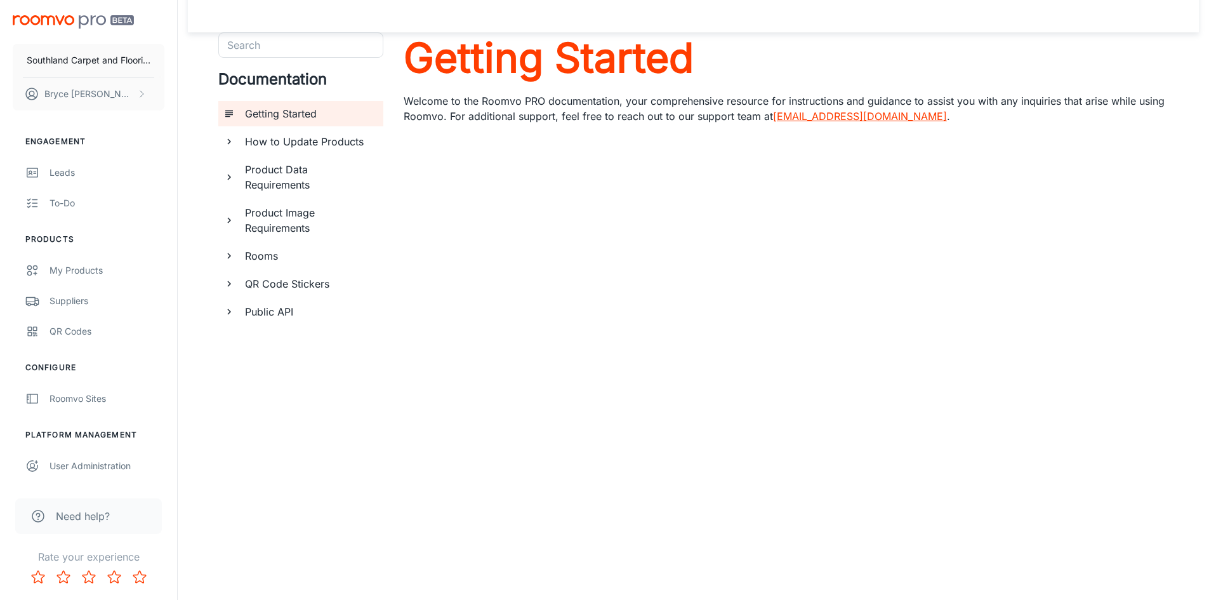
scroll to position [29, 0]
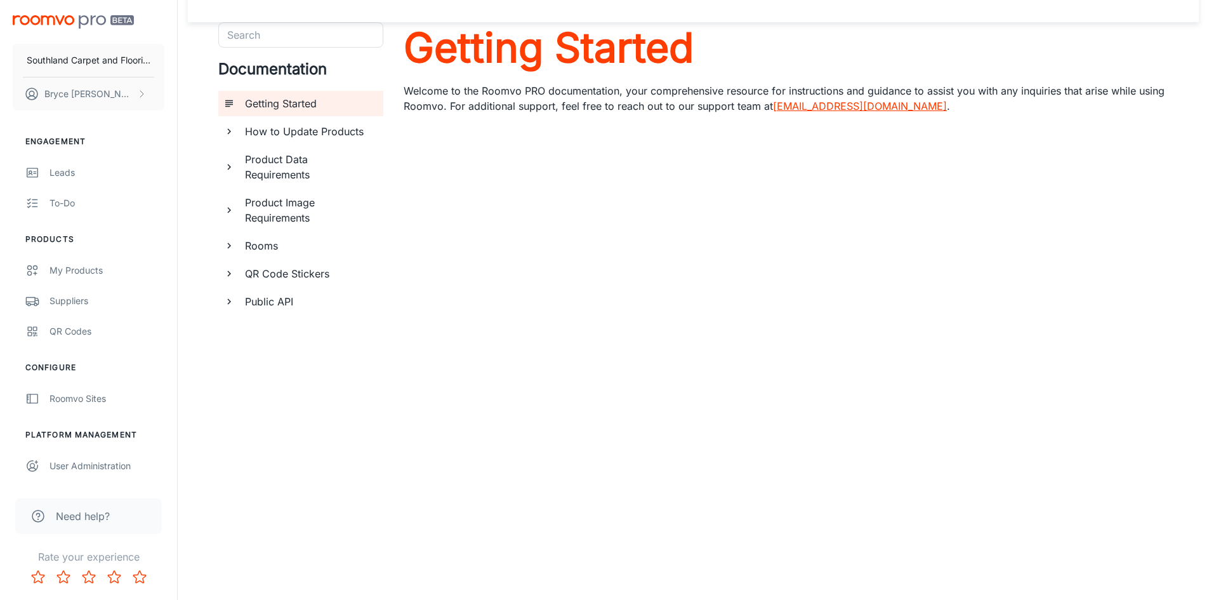
click at [300, 301] on h6 "Public API" at bounding box center [309, 301] width 128 height 15
click at [323, 351] on h6 "Using Roomvo API" at bounding box center [314, 357] width 117 height 15
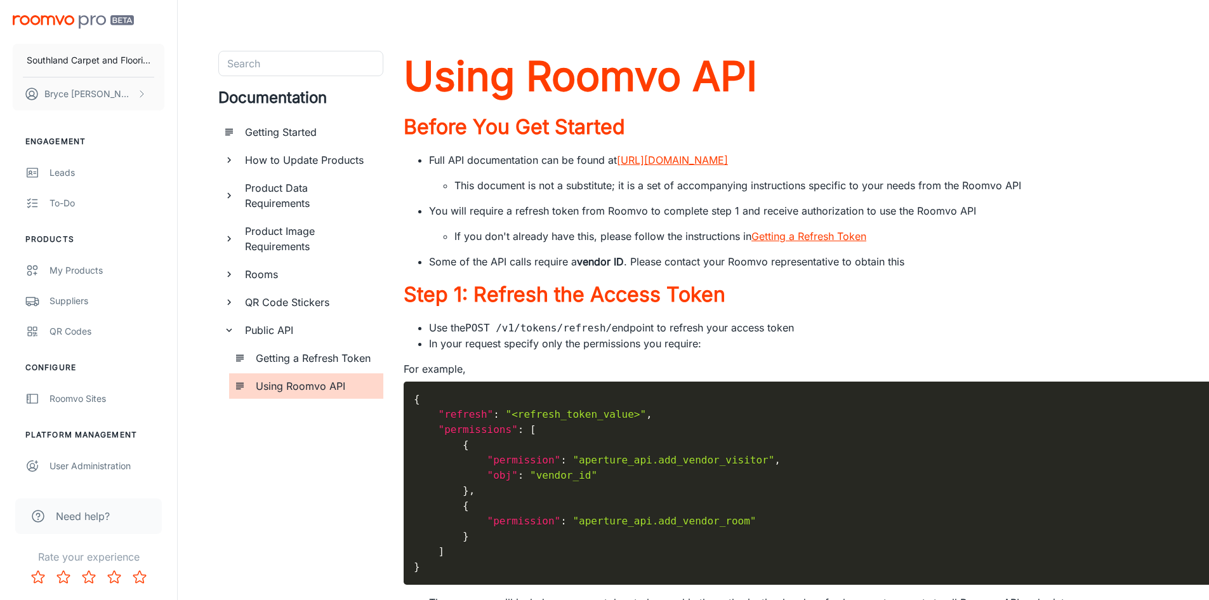
click at [670, 162] on link "[URL][DOMAIN_NAME]" at bounding box center [672, 160] width 111 height 13
